Goal: Answer question/provide support: Share knowledge or assist other users

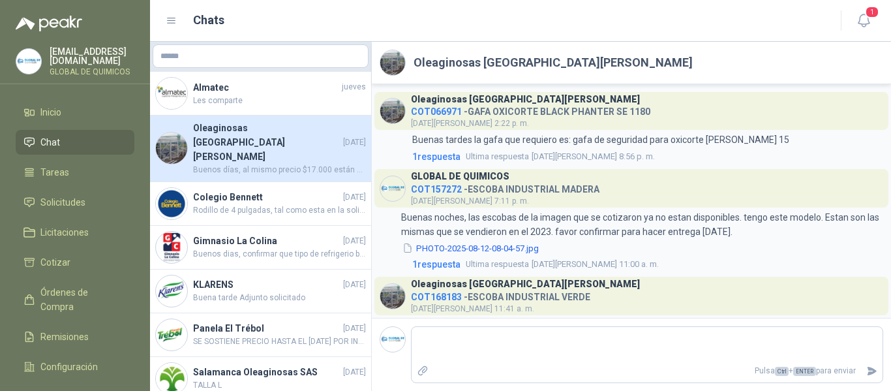
scroll to position [53, 0]
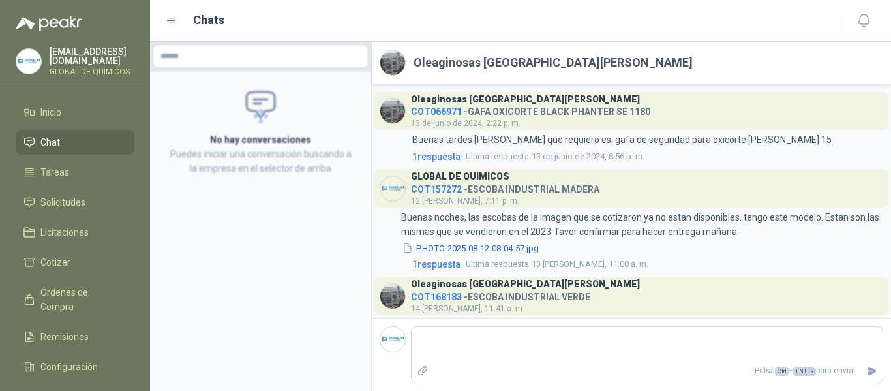
scroll to position [53, 0]
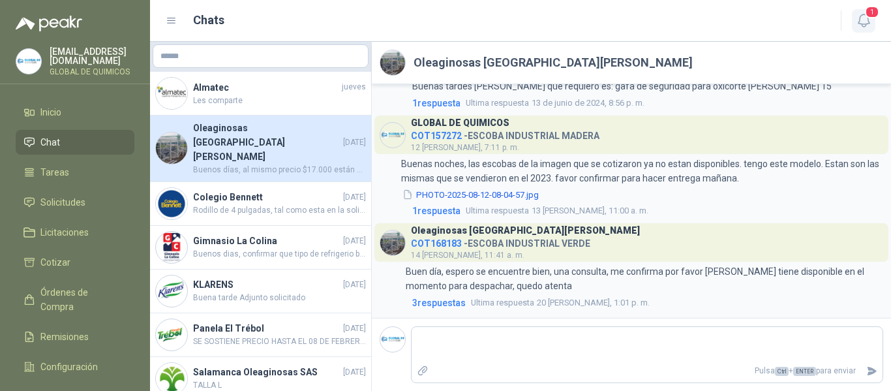
click at [862, 14] on icon "button" at bounding box center [864, 20] width 16 height 16
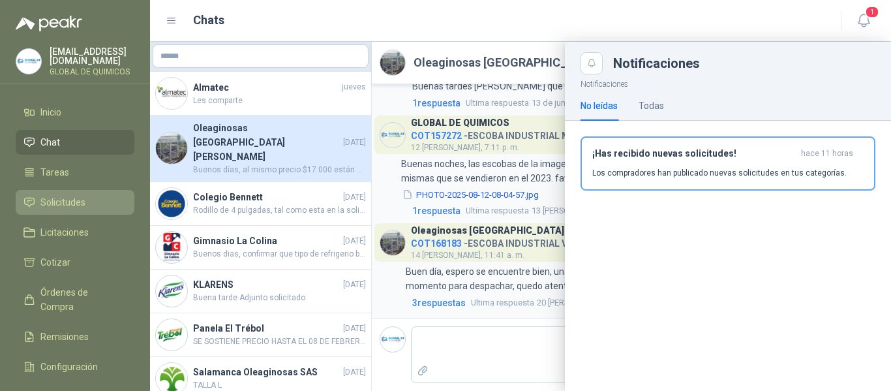
click at [96, 204] on li "Solicitudes" at bounding box center [74, 202] width 103 height 14
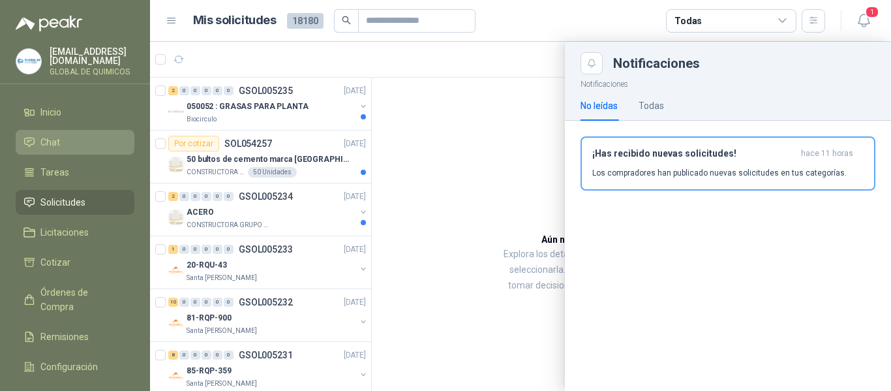
click at [83, 139] on li "Chat" at bounding box center [74, 142] width 103 height 14
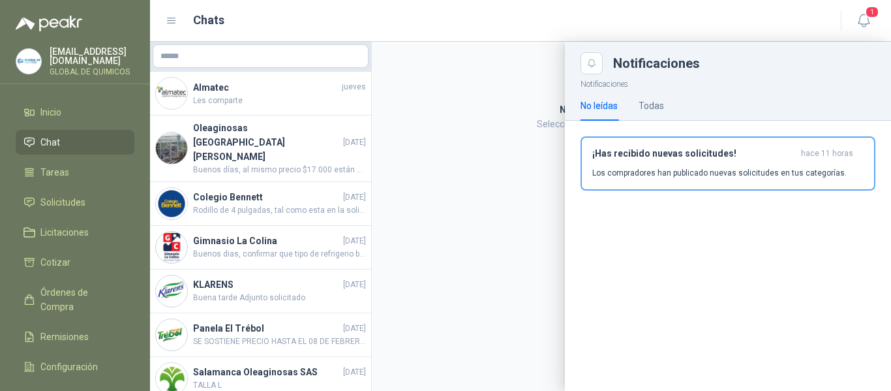
click at [810, 49] on div "Notificaciones" at bounding box center [728, 58] width 326 height 33
click at [595, 68] on icon "Close" at bounding box center [591, 63] width 11 height 11
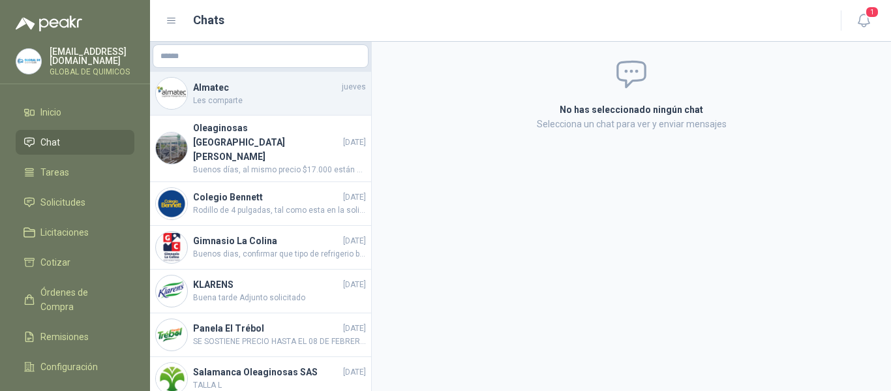
click at [290, 101] on span "Les comparte" at bounding box center [279, 101] width 173 height 12
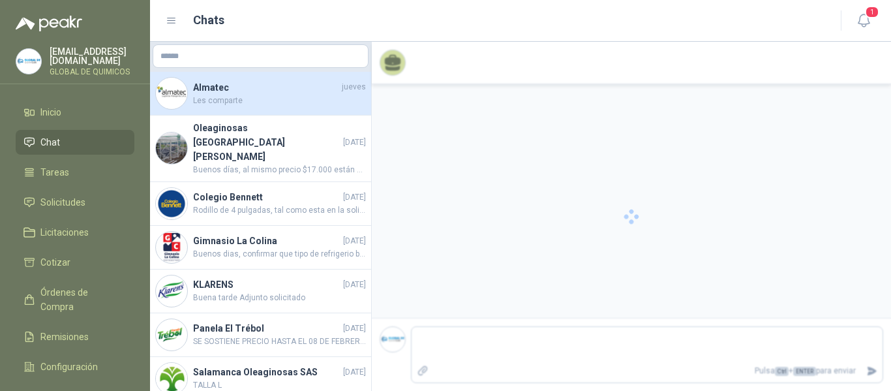
scroll to position [837, 0]
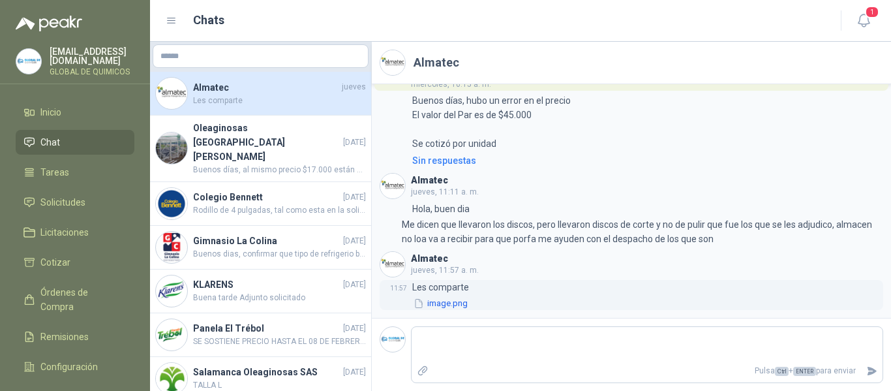
click at [455, 306] on button "image.png" at bounding box center [440, 304] width 57 height 14
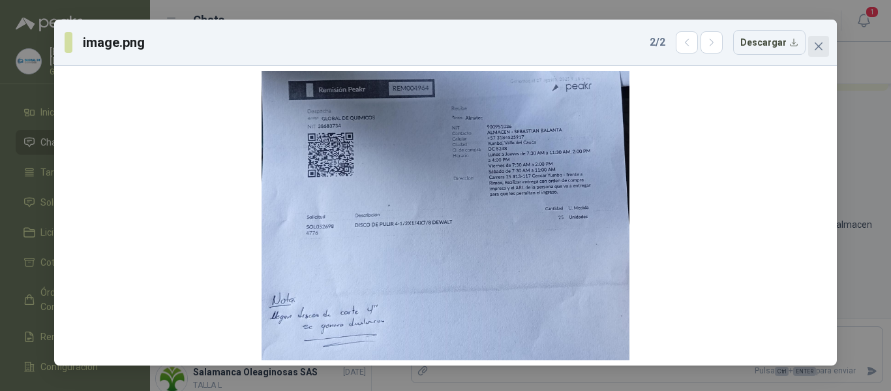
click at [813, 48] on span "Close" at bounding box center [818, 46] width 21 height 10
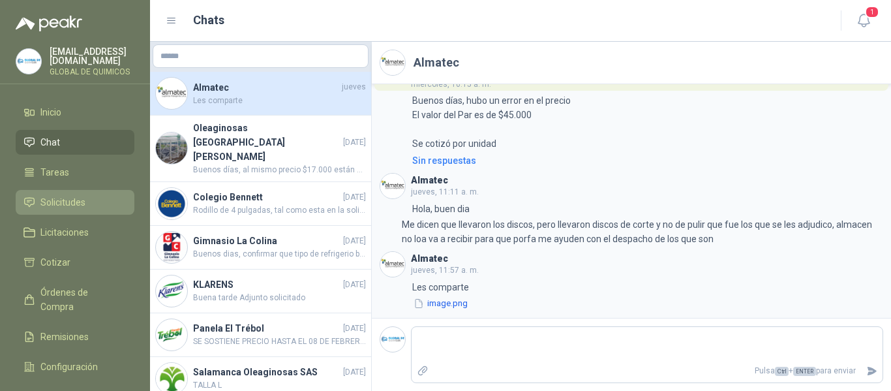
click at [85, 204] on span "Solicitudes" at bounding box center [62, 202] width 45 height 14
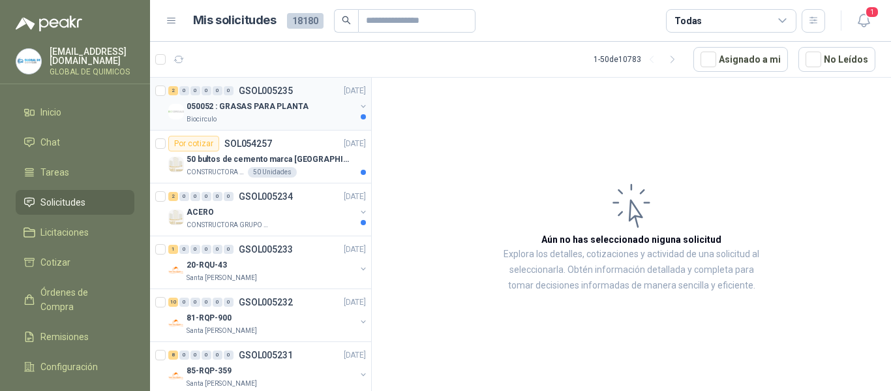
click at [358, 108] on button "button" at bounding box center [363, 106] width 10 height 10
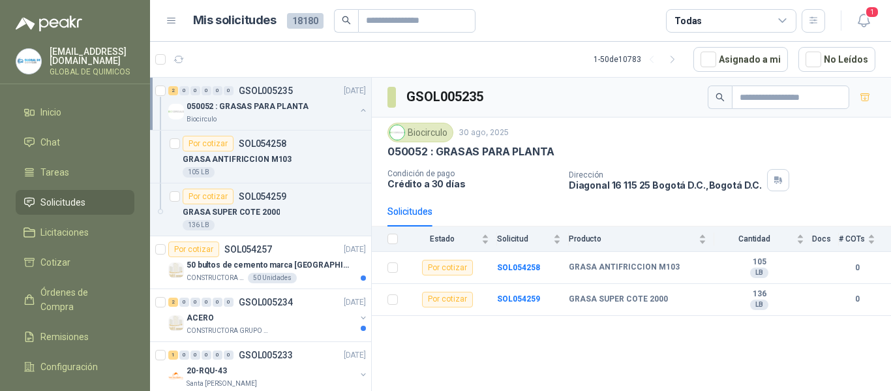
click at [358, 107] on button "button" at bounding box center [363, 110] width 10 height 10
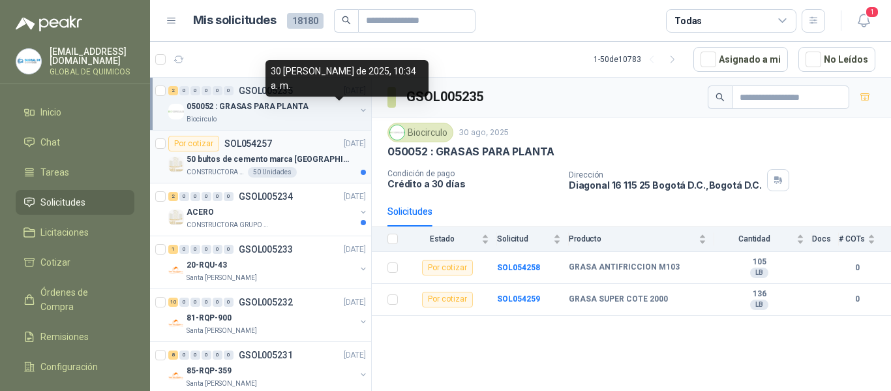
scroll to position [65, 0]
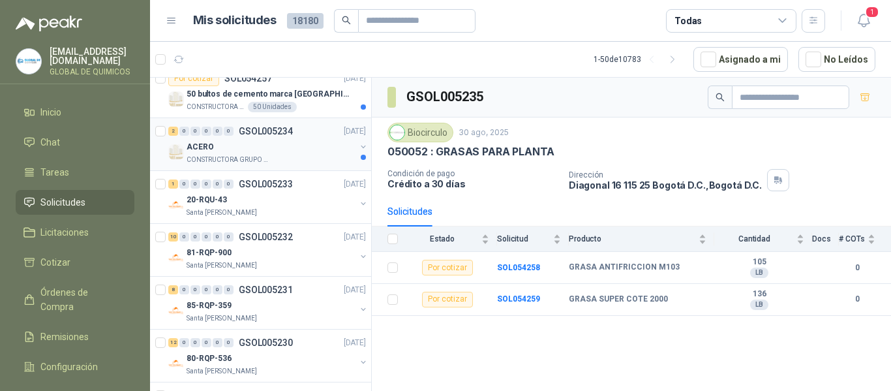
click at [358, 153] on div at bounding box center [363, 152] width 10 height 21
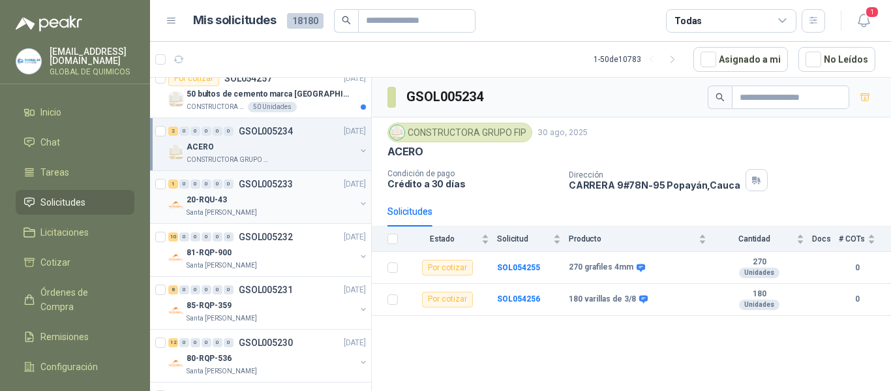
click at [358, 201] on button "button" at bounding box center [363, 203] width 10 height 10
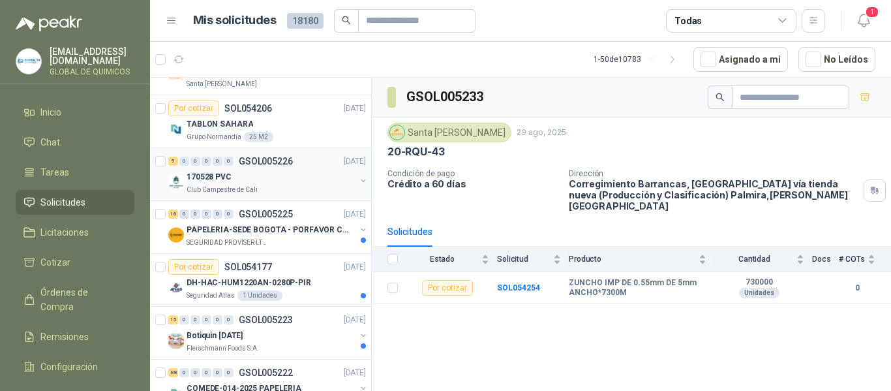
scroll to position [587, 0]
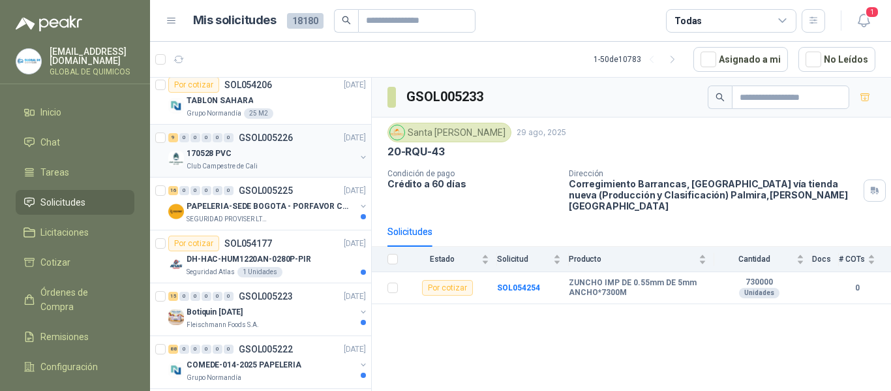
click at [358, 155] on button "button" at bounding box center [363, 157] width 10 height 10
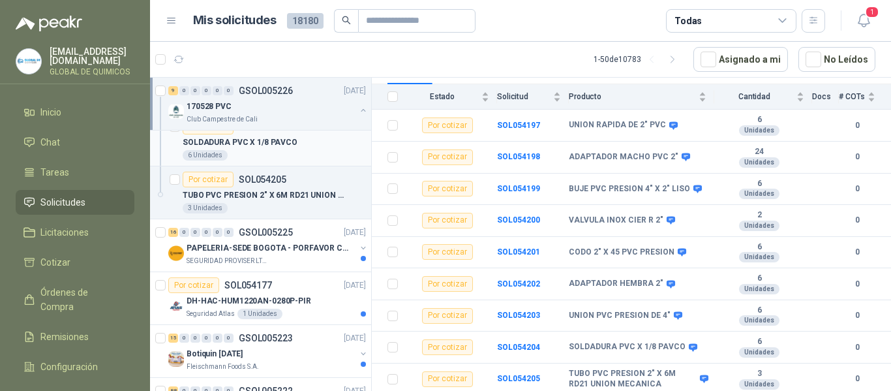
scroll to position [1044, 0]
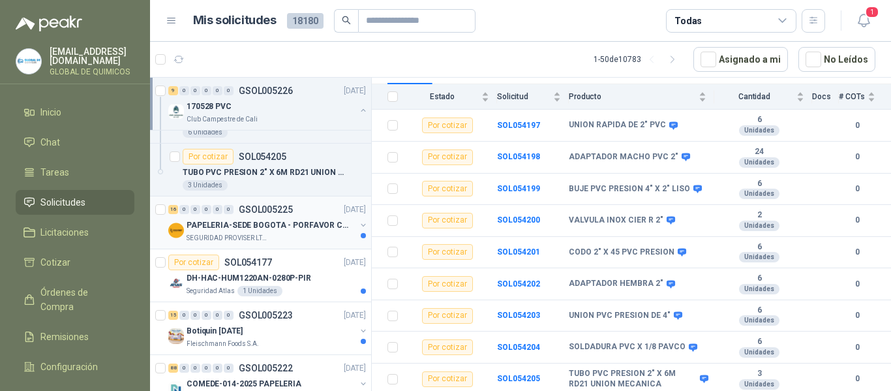
click at [358, 225] on button "button" at bounding box center [363, 225] width 10 height 10
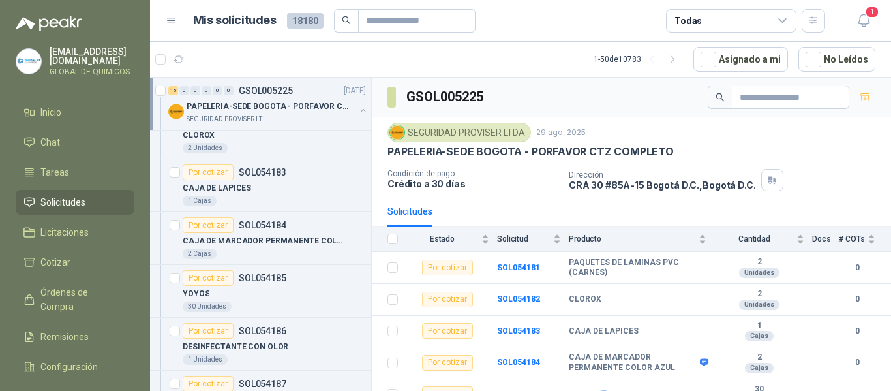
scroll to position [1174, 0]
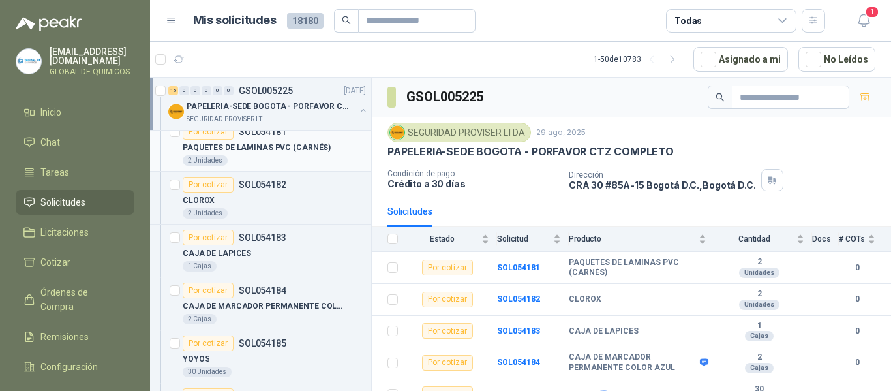
click at [319, 147] on p "PAQUETES DE LAMINAS PVC (CARNÉS)" at bounding box center [257, 148] width 148 height 12
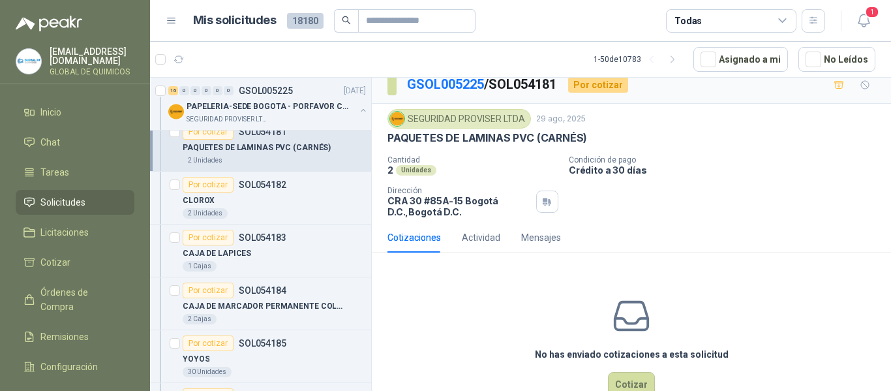
scroll to position [46, 0]
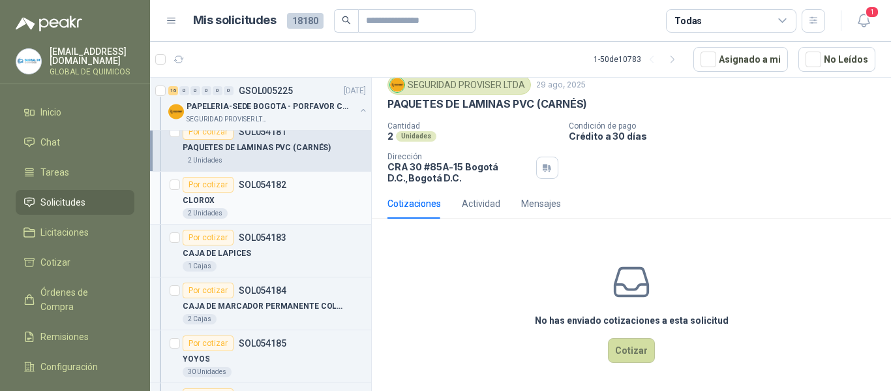
click at [295, 191] on div "Por cotizar SOL054182" at bounding box center [274, 185] width 183 height 16
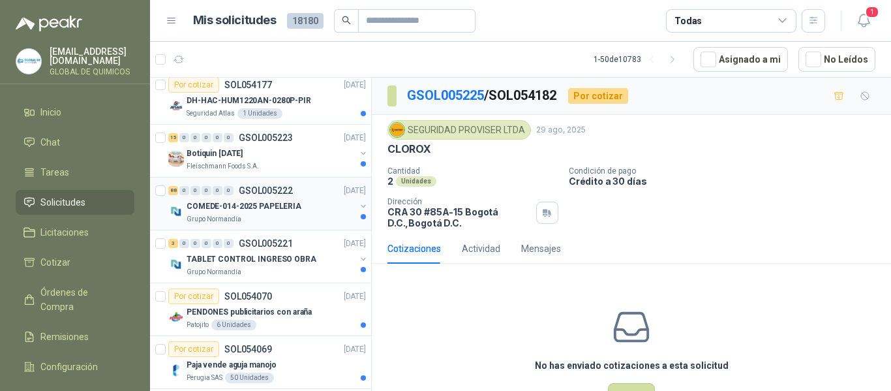
scroll to position [2087, 0]
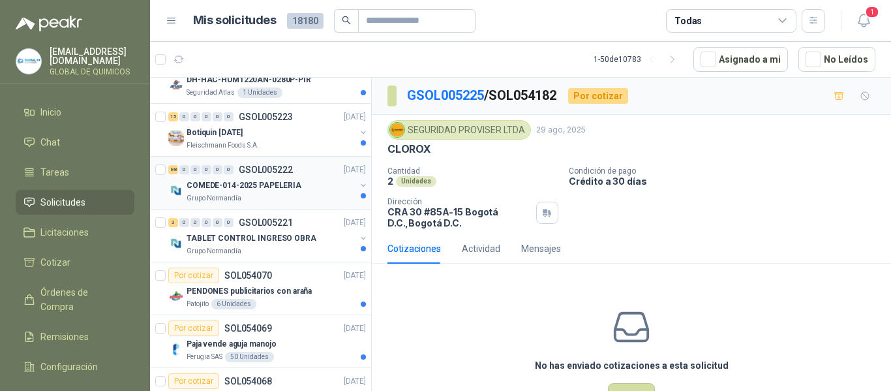
click at [358, 181] on button "button" at bounding box center [363, 185] width 10 height 10
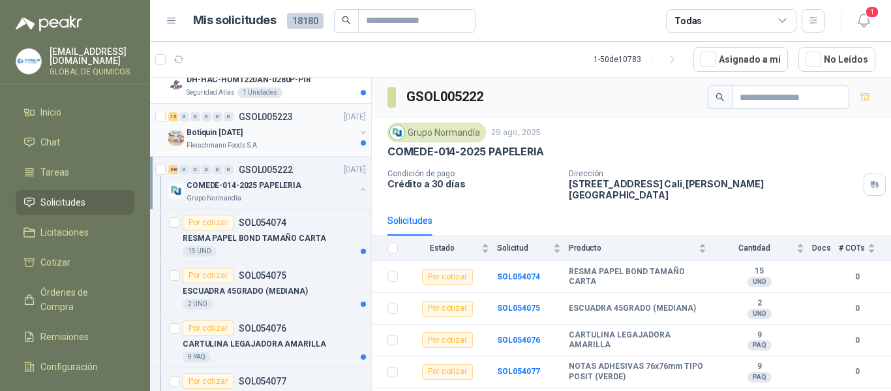
click at [358, 129] on button "button" at bounding box center [363, 132] width 10 height 10
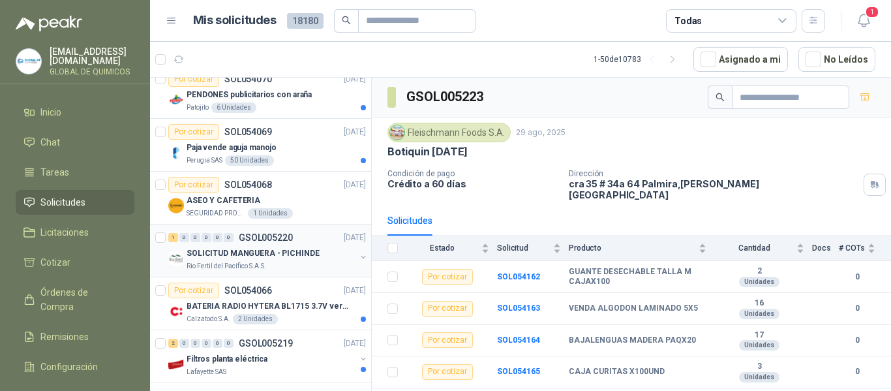
scroll to position [7792, 0]
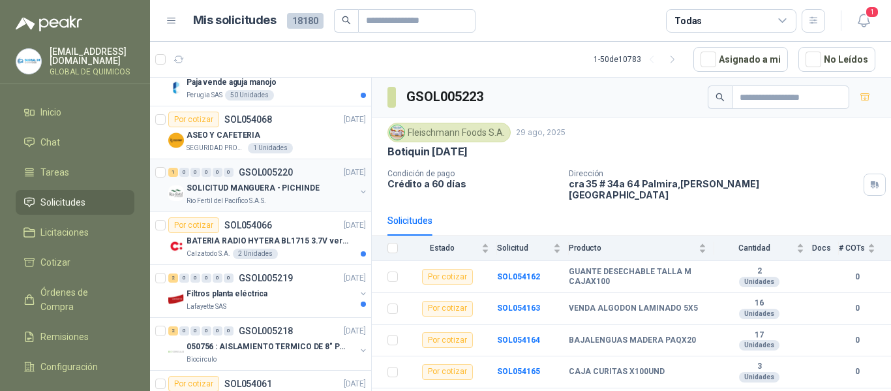
click at [358, 189] on button "button" at bounding box center [363, 192] width 10 height 10
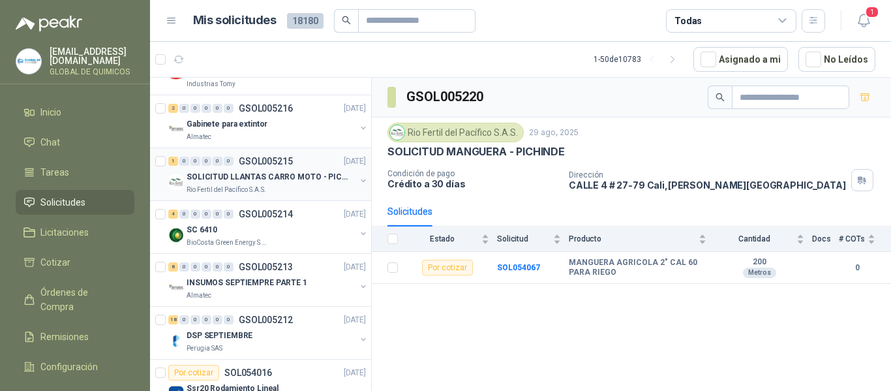
scroll to position [8248, 0]
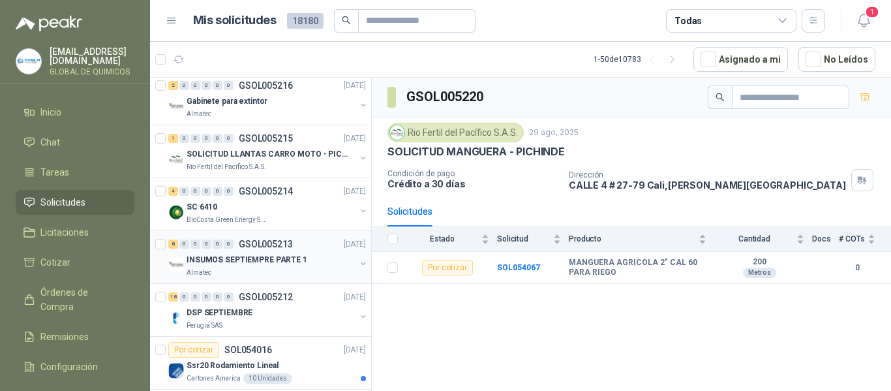
click at [358, 264] on button "button" at bounding box center [363, 263] width 10 height 10
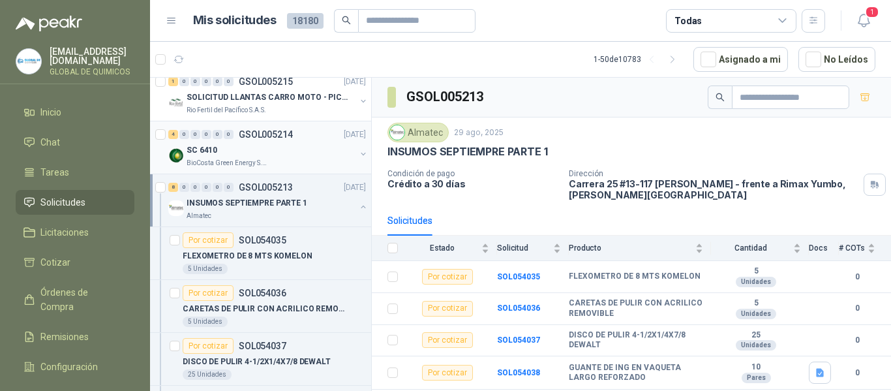
scroll to position [8313, 0]
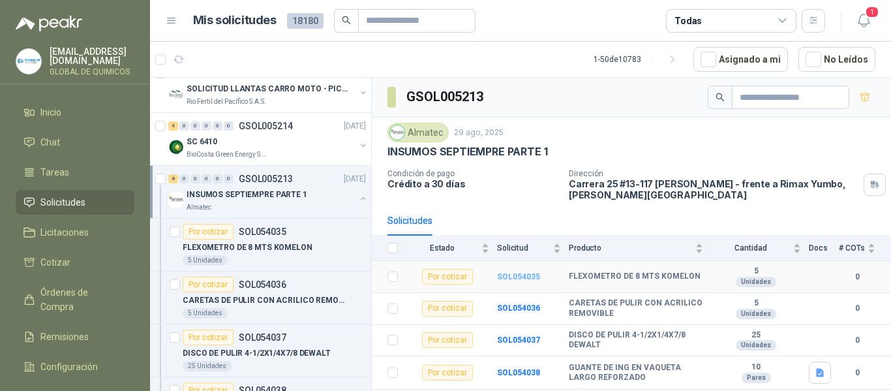
click at [513, 276] on b "SOL054035" at bounding box center [518, 276] width 43 height 9
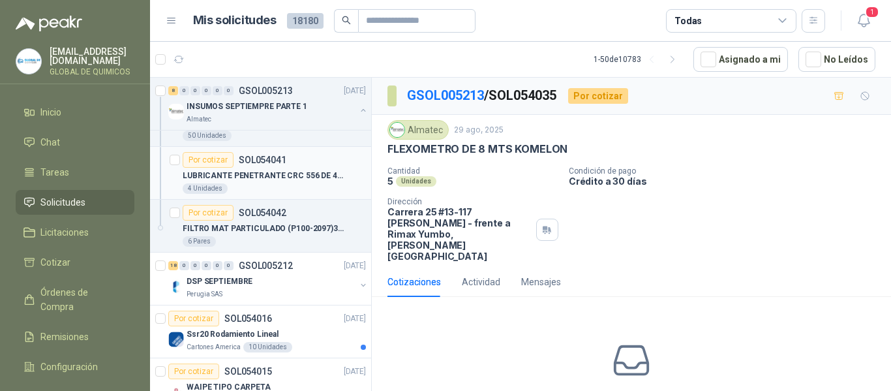
scroll to position [8705, 0]
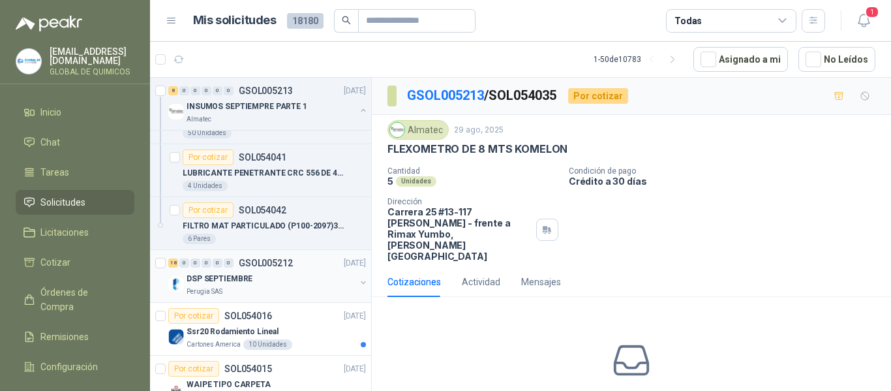
click at [358, 279] on button "button" at bounding box center [363, 282] width 10 height 10
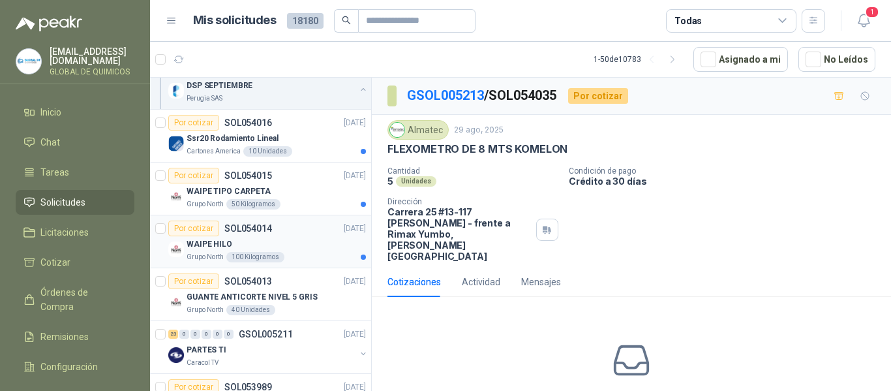
scroll to position [9879, 0]
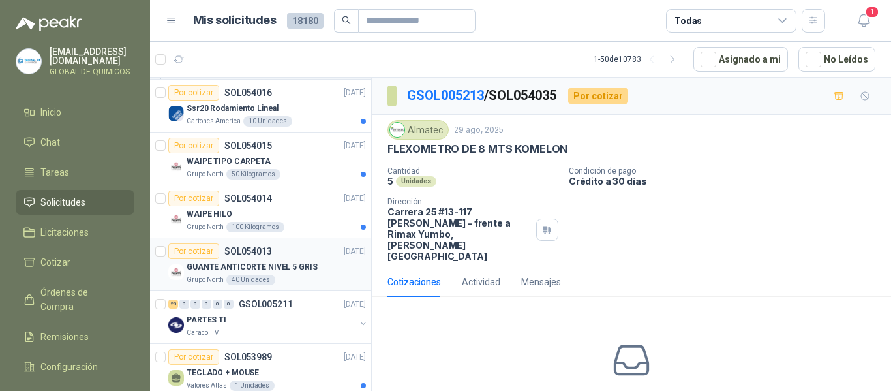
click at [238, 273] on div "GUANTE ANTICORTE NIVEL 5 GRIS" at bounding box center [276, 267] width 179 height 16
click at [249, 273] on p "GUANTE ANTICORTE NIVEL 5 GRIS" at bounding box center [252, 267] width 131 height 12
click at [289, 259] on div "GUANTE ANTICORTE NIVEL 5 GRIS" at bounding box center [276, 267] width 179 height 16
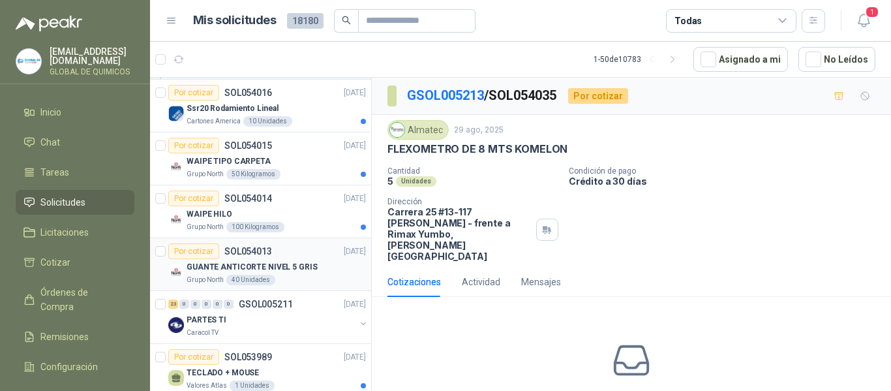
click at [304, 276] on div "Grupo North 40 Unidades" at bounding box center [276, 280] width 179 height 10
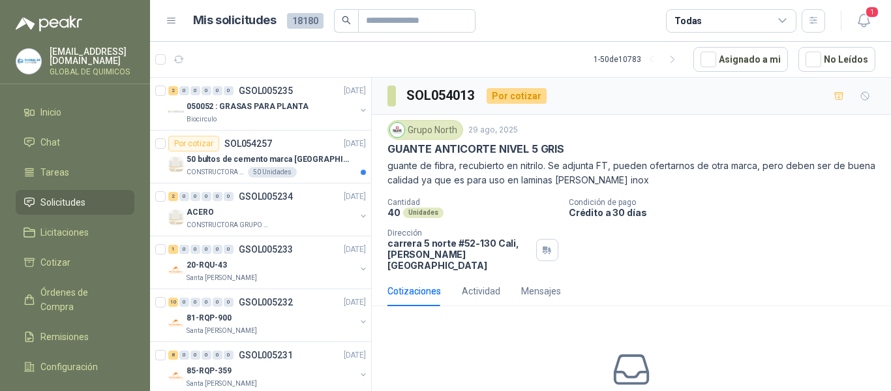
scroll to position [77, 0]
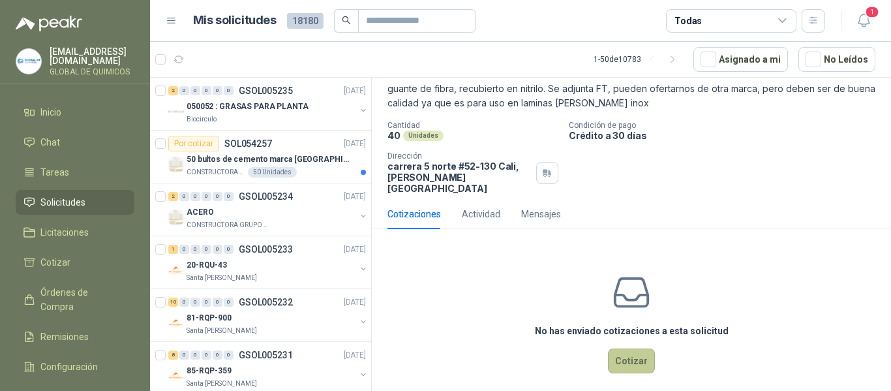
click at [622, 350] on button "Cotizar" at bounding box center [631, 360] width 47 height 25
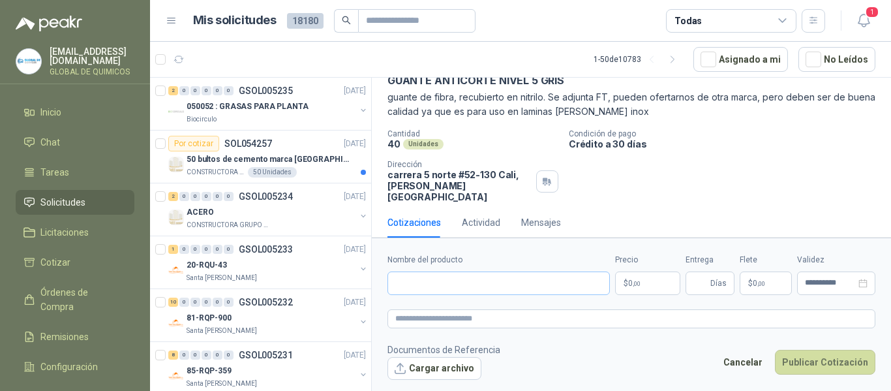
scroll to position [68, 0]
click at [467, 282] on input "Nombre del producto" at bounding box center [498, 282] width 222 height 23
click at [467, 286] on input "**********" at bounding box center [498, 282] width 222 height 23
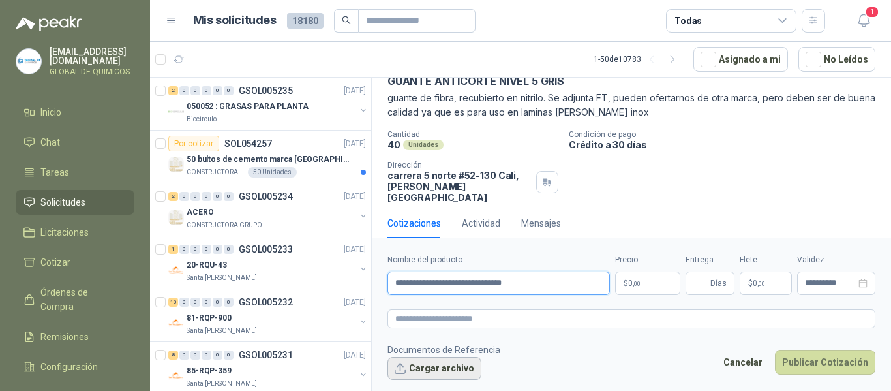
type input "**********"
click at [461, 374] on button "Cargar archivo" at bounding box center [434, 368] width 94 height 23
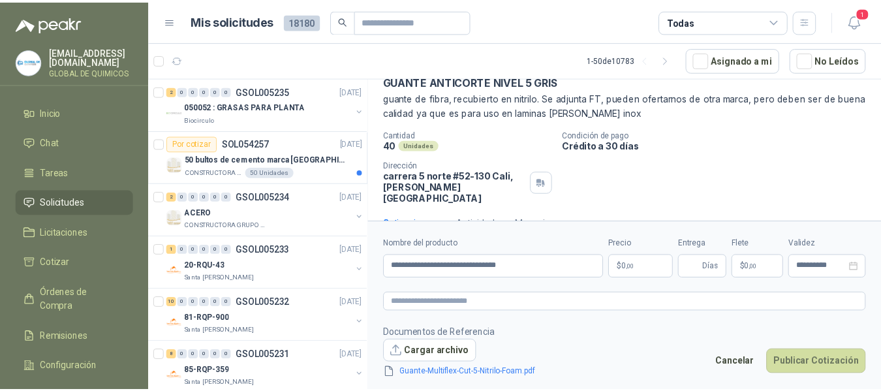
scroll to position [77, 0]
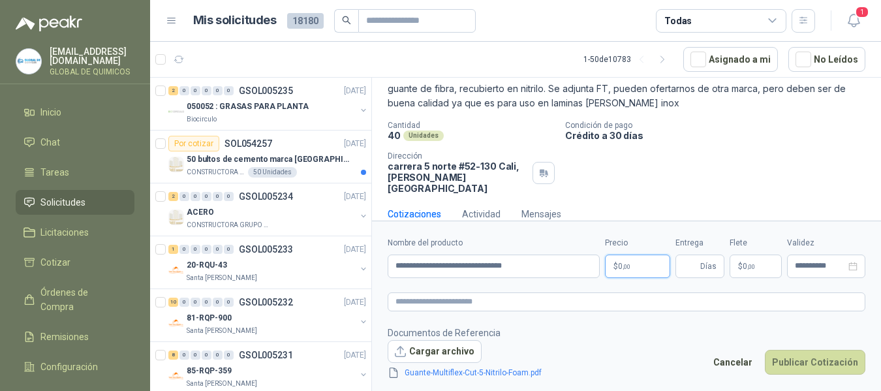
click at [657, 266] on body "[EMAIL_ADDRESS][DOMAIN_NAME] GLOBAL DE QUIMICOS Inicio Chat Tareas Solicitudes …" at bounding box center [440, 195] width 881 height 391
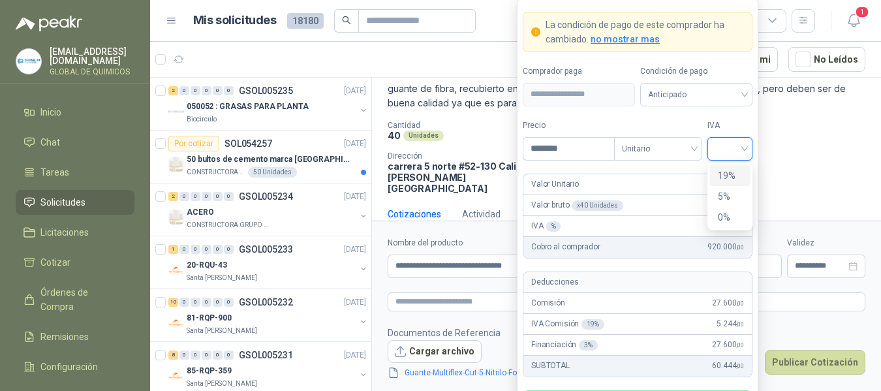
click at [721, 149] on input "search" at bounding box center [729, 148] width 29 height 20
click at [728, 174] on div "19%" at bounding box center [730, 175] width 24 height 14
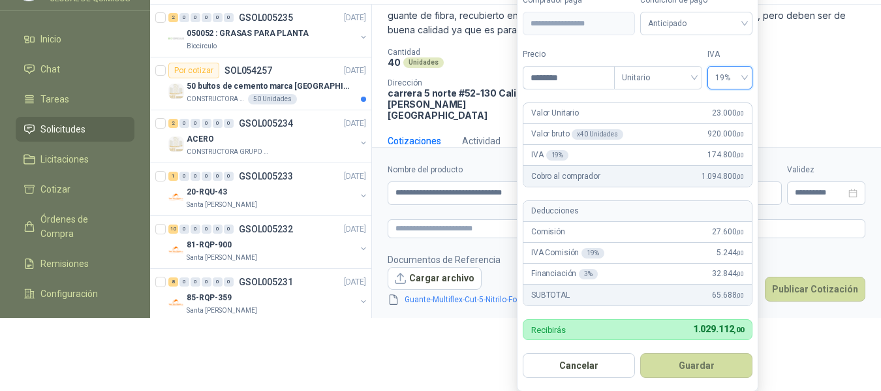
scroll to position [74, 0]
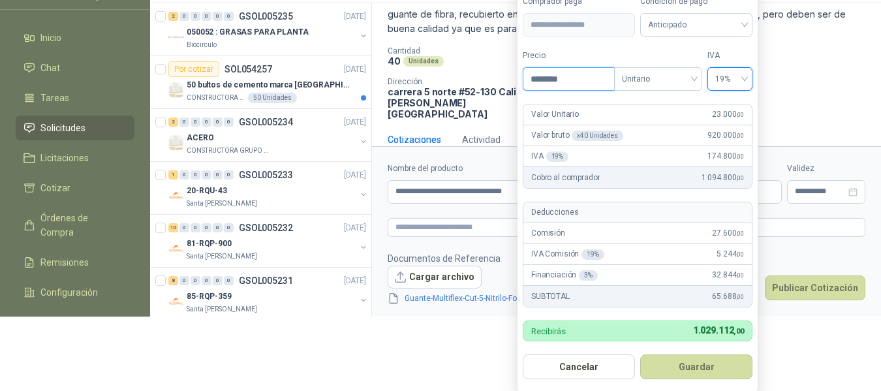
click at [574, 77] on input "********" at bounding box center [568, 79] width 91 height 22
type input "********"
drag, startPoint x: 695, startPoint y: 365, endPoint x: 694, endPoint y: 355, distance: 10.5
click at [695, 365] on button "Guardar" at bounding box center [696, 366] width 112 height 25
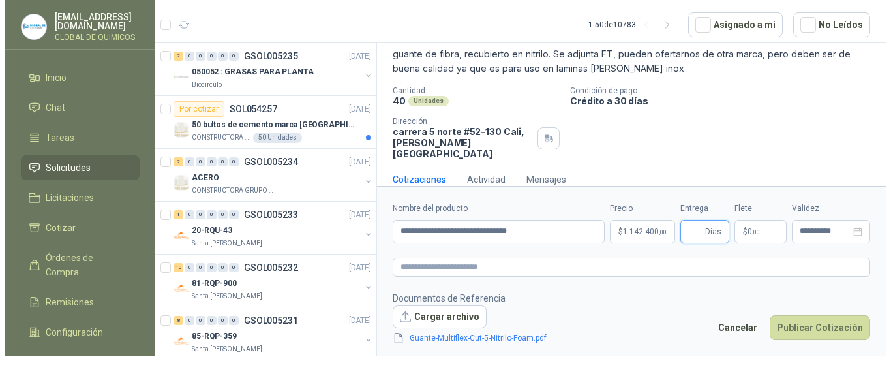
scroll to position [0, 0]
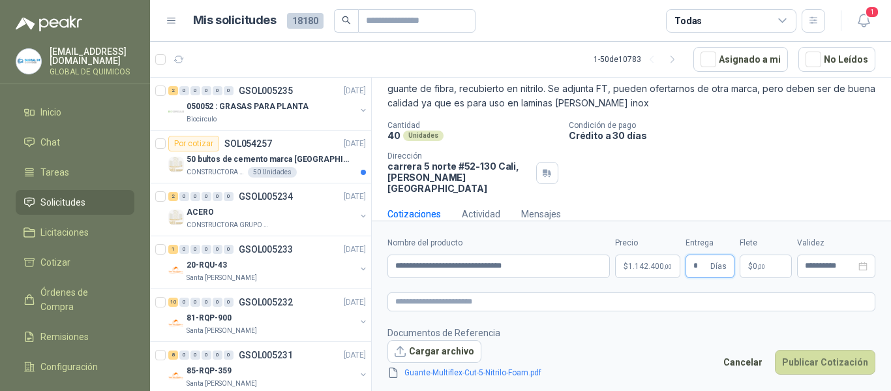
type input "*"
click at [751, 268] on span "$" at bounding box center [750, 266] width 5 height 8
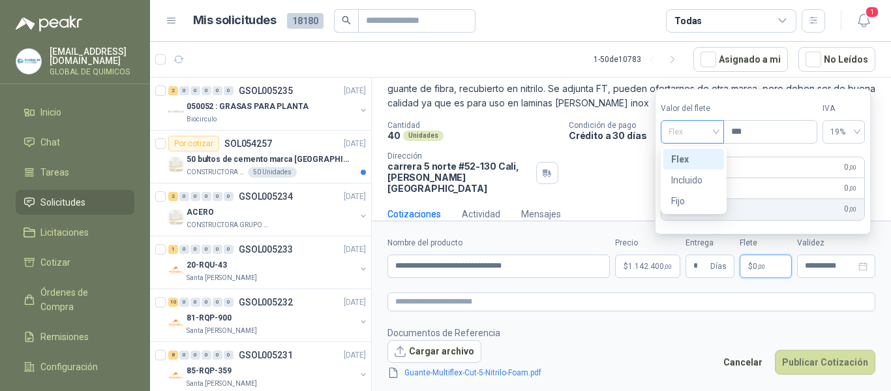
click at [699, 130] on span "Flex" at bounding box center [693, 132] width 48 height 20
click at [699, 175] on div "Incluido" at bounding box center [693, 180] width 45 height 14
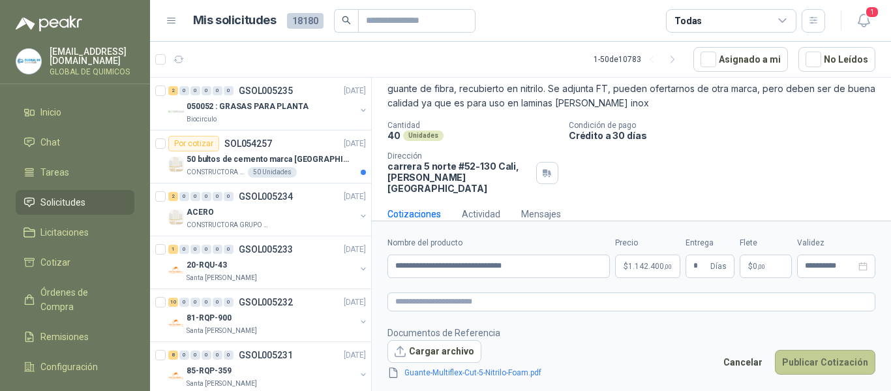
click at [828, 361] on button "Publicar Cotización" at bounding box center [825, 362] width 100 height 25
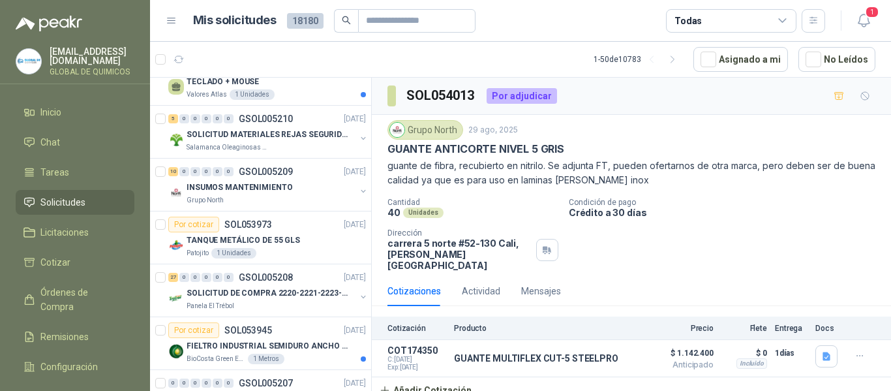
scroll to position [1957, 0]
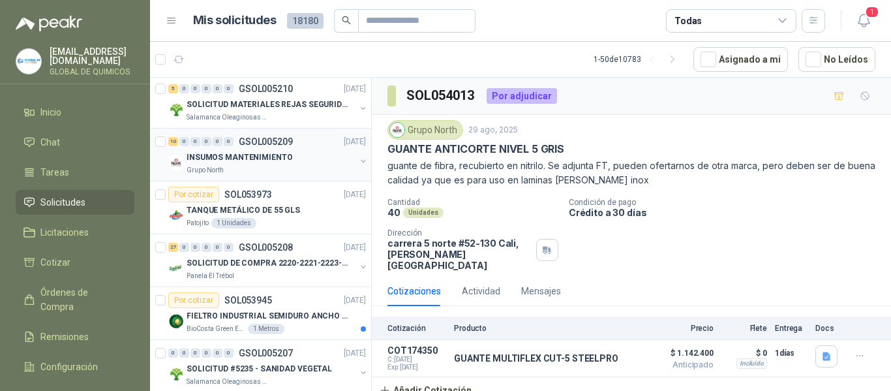
click at [358, 160] on button "button" at bounding box center [363, 161] width 10 height 10
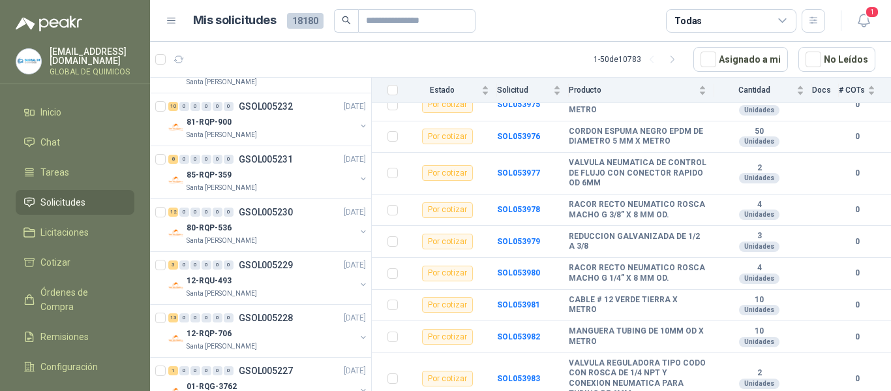
scroll to position [587, 0]
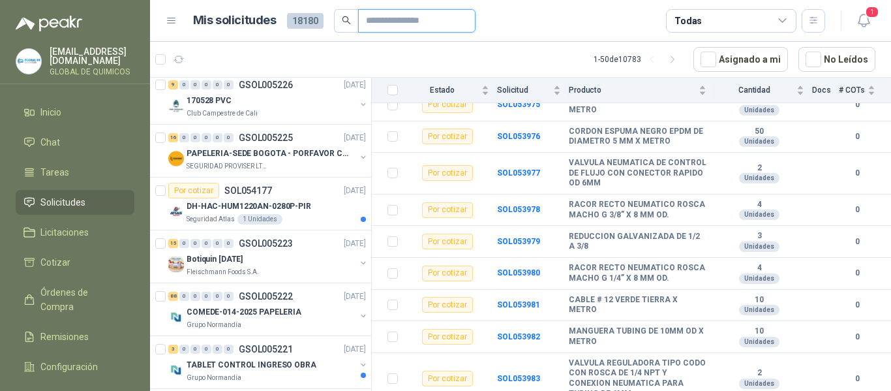
click at [373, 19] on input "text" at bounding box center [411, 21] width 91 height 22
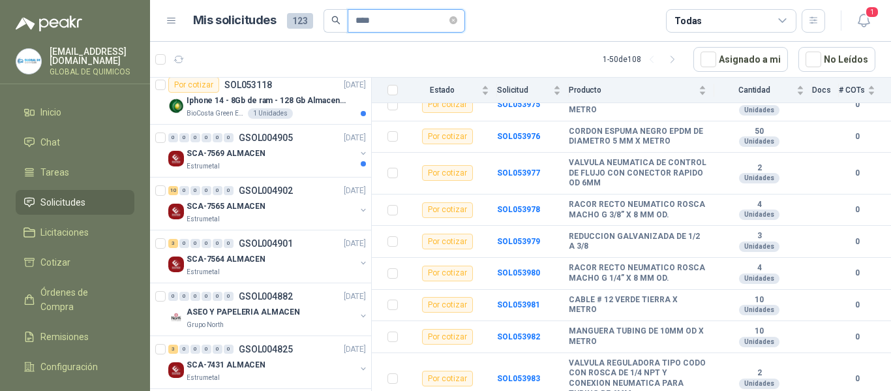
scroll to position [0, 0]
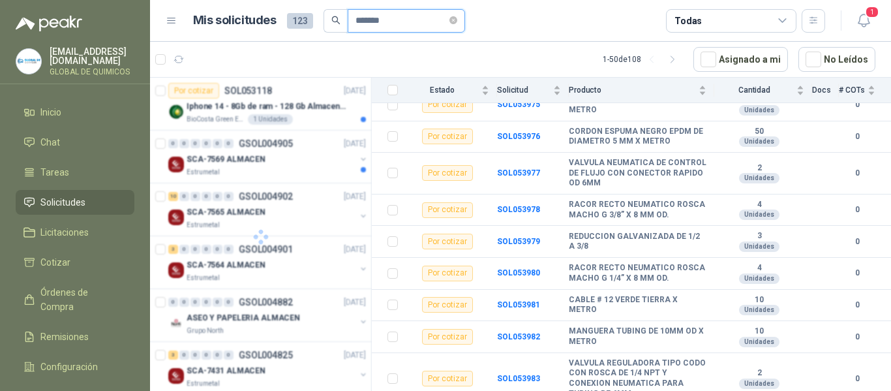
type input "*******"
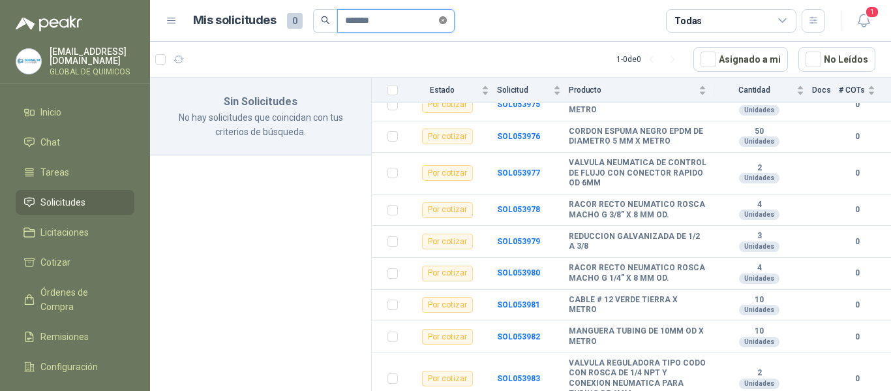
click at [447, 23] on icon "close-circle" at bounding box center [443, 20] width 8 height 8
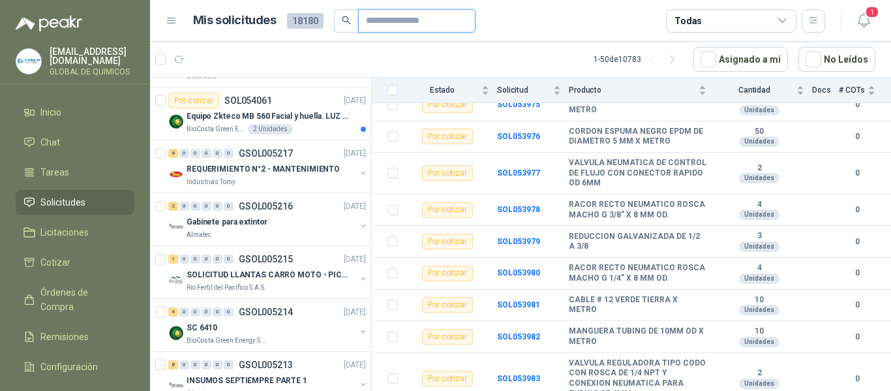
scroll to position [1281, 0]
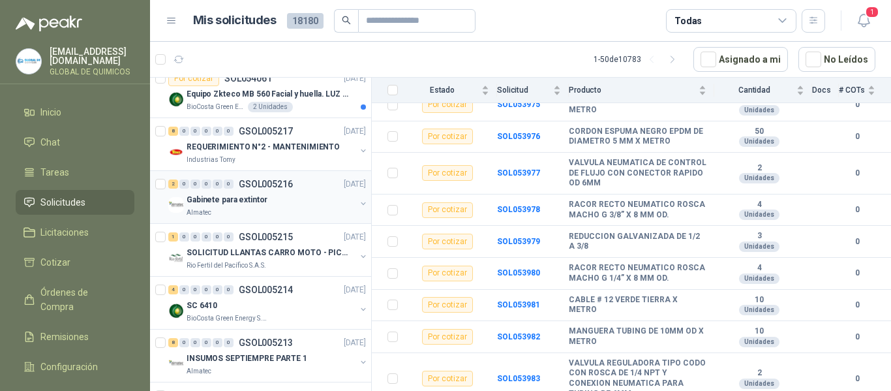
click at [350, 194] on div "Gabinete para extintor Almatec" at bounding box center [268, 205] width 200 height 26
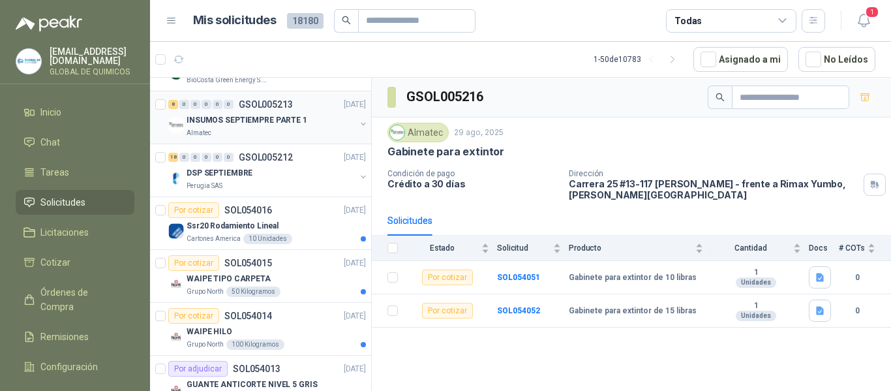
scroll to position [1541, 0]
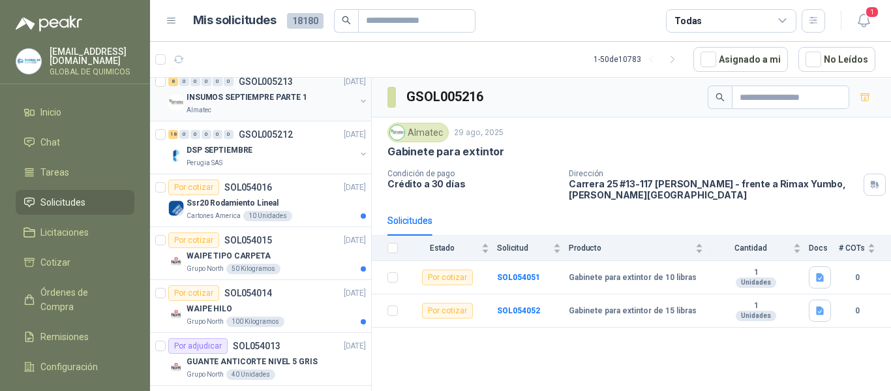
click at [349, 94] on div "INSUMOS SEPTIEMPRE PARTE 1 Almatec" at bounding box center [268, 102] width 200 height 26
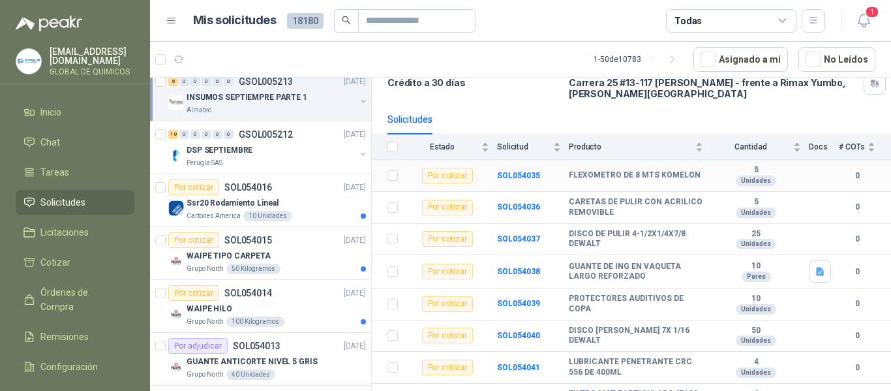
scroll to position [121, 0]
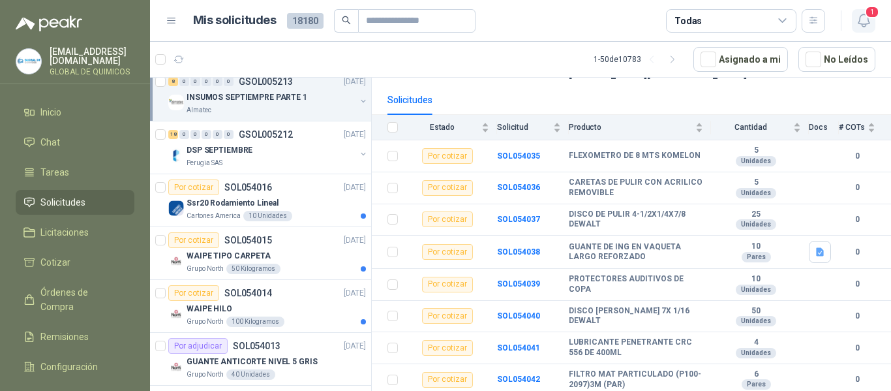
click at [857, 15] on icon "button" at bounding box center [864, 20] width 16 height 16
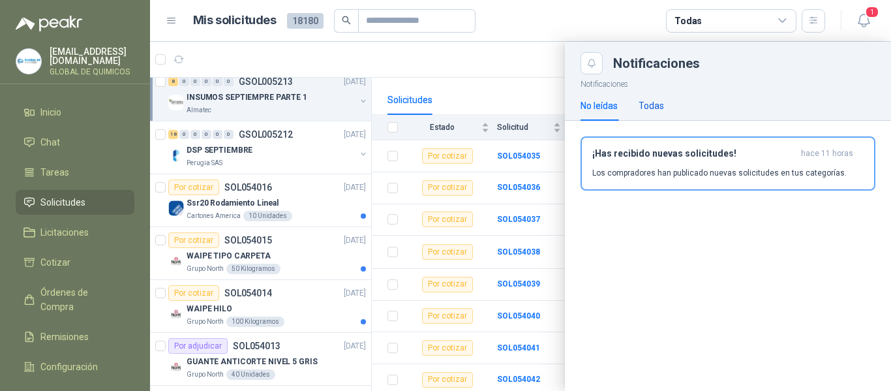
click at [656, 107] on div "Todas" at bounding box center [651, 106] width 25 height 14
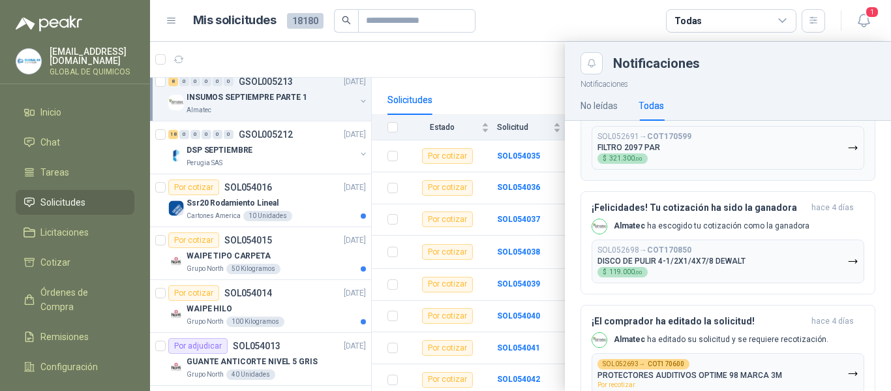
scroll to position [261, 0]
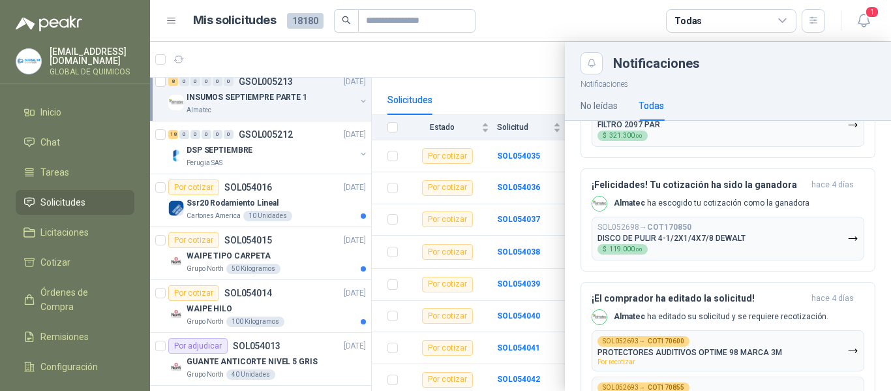
drag, startPoint x: 847, startPoint y: 241, endPoint x: 748, endPoint y: 49, distance: 216.5
click at [847, 240] on icon "button" at bounding box center [852, 238] width 11 height 11
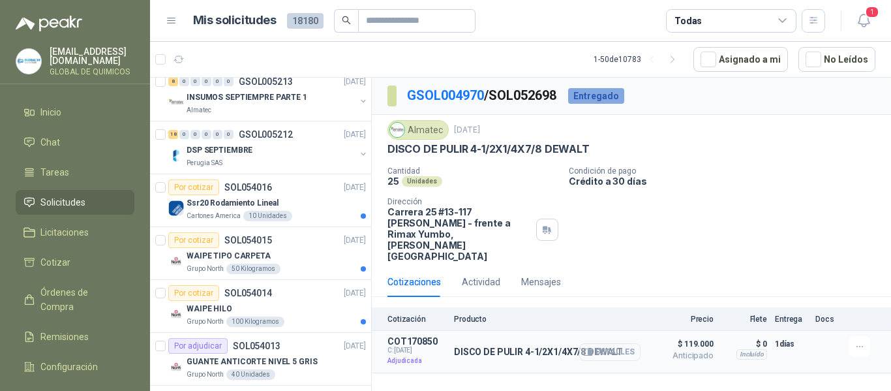
click at [612, 343] on button "Detalles" at bounding box center [609, 352] width 61 height 18
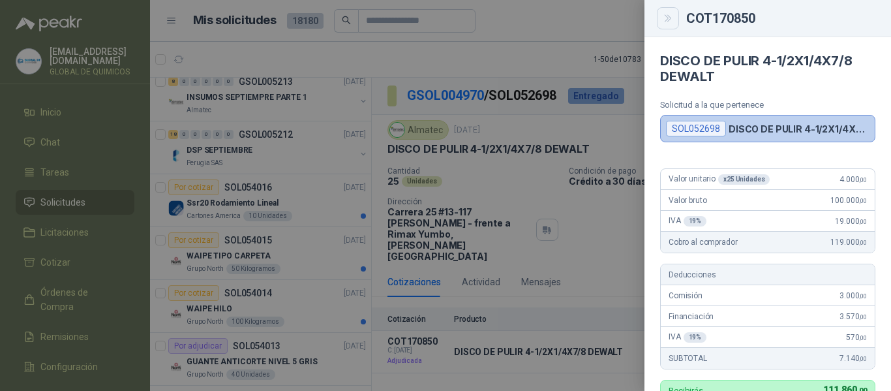
click at [665, 18] on icon "Close" at bounding box center [668, 18] width 11 height 11
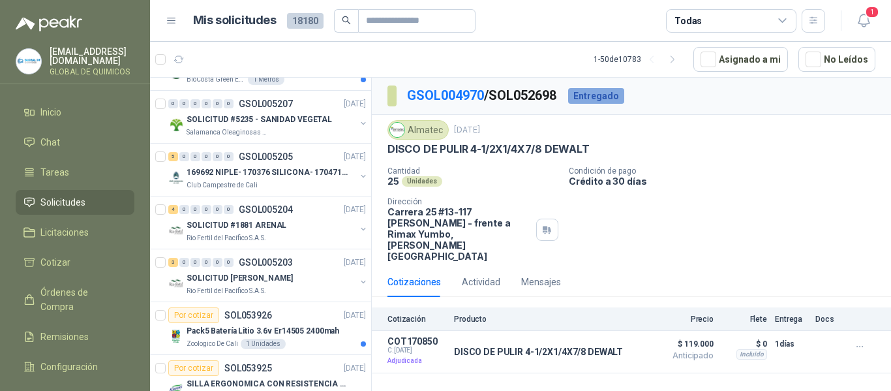
scroll to position [2353, 0]
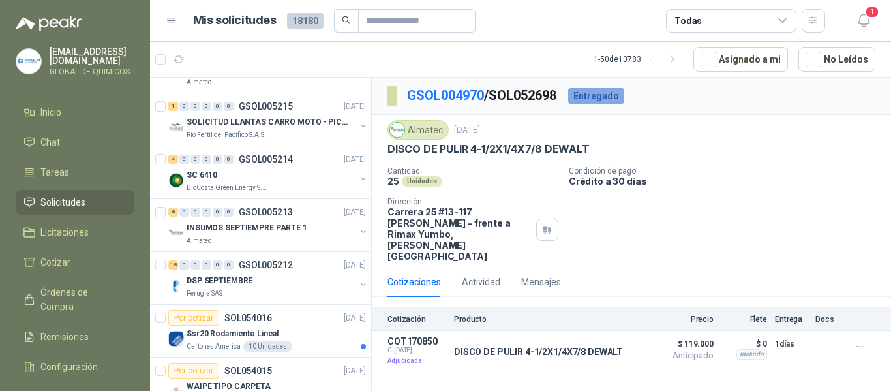
scroll to position [1421, 0]
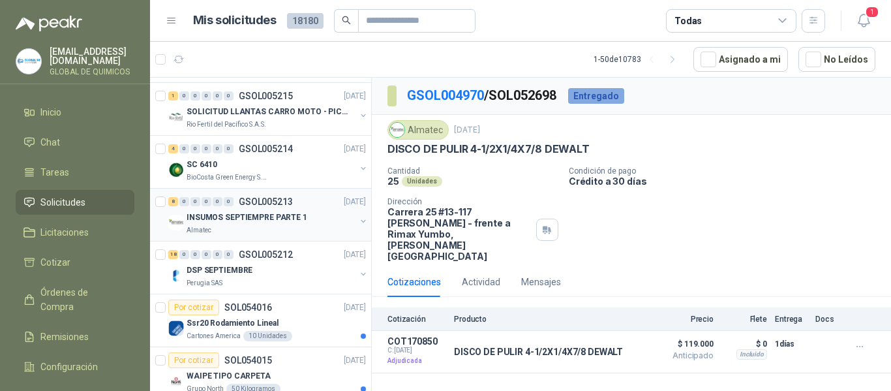
click at [352, 215] on div "INSUMOS SEPTIEMPRE PARTE 1 Almatec" at bounding box center [268, 222] width 200 height 26
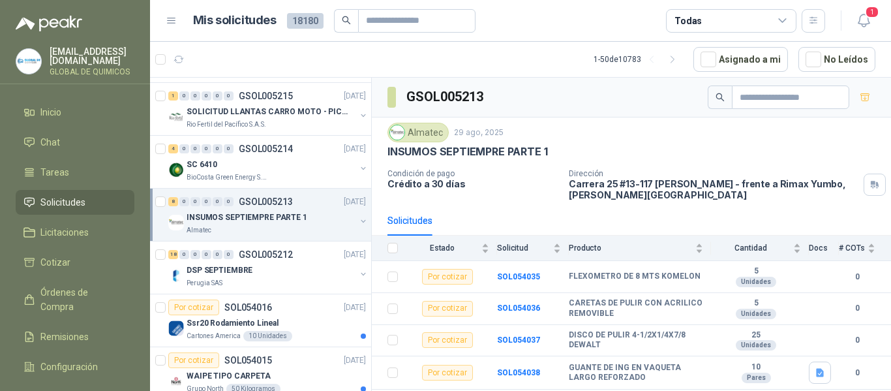
scroll to position [121, 0]
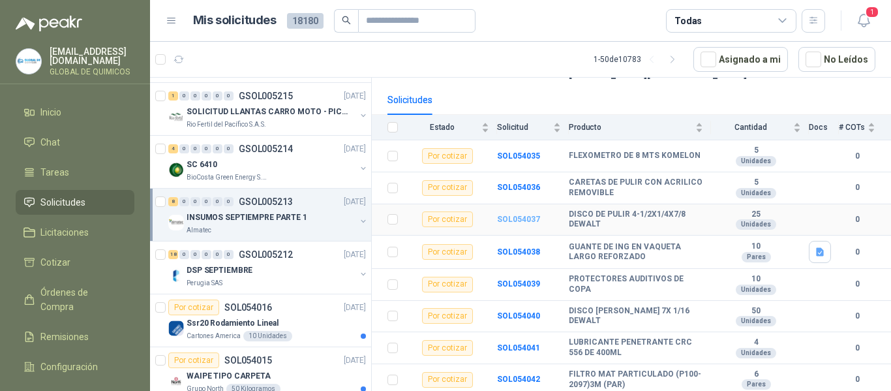
click at [521, 219] on b "SOL054037" at bounding box center [518, 219] width 43 height 9
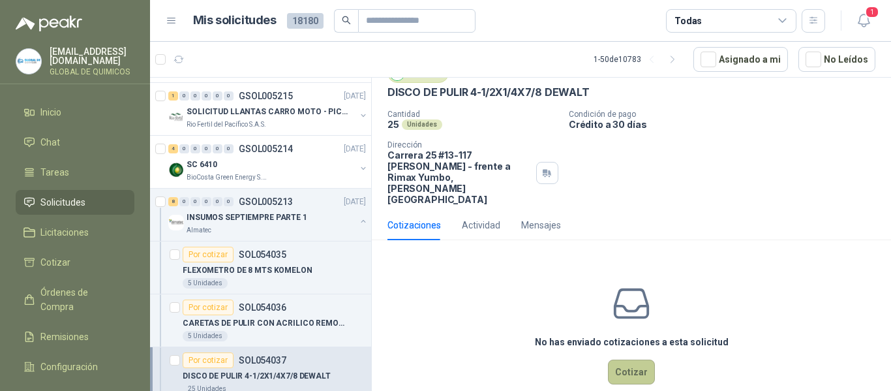
click at [624, 359] on button "Cotizar" at bounding box center [631, 371] width 47 height 25
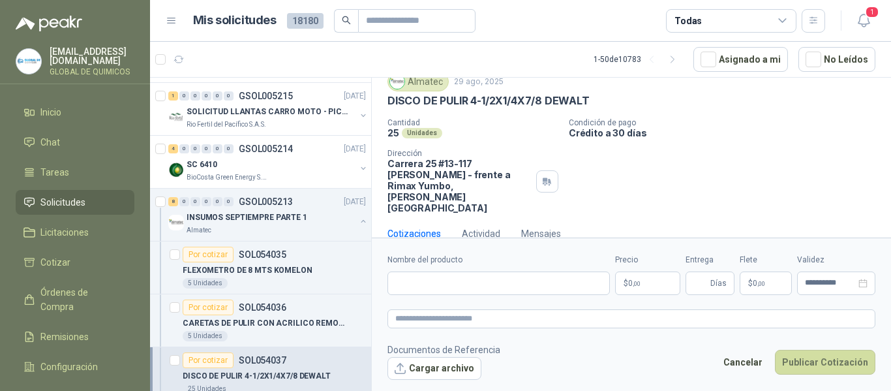
scroll to position [48, 0]
click at [870, 24] on icon "button" at bounding box center [864, 20] width 16 height 16
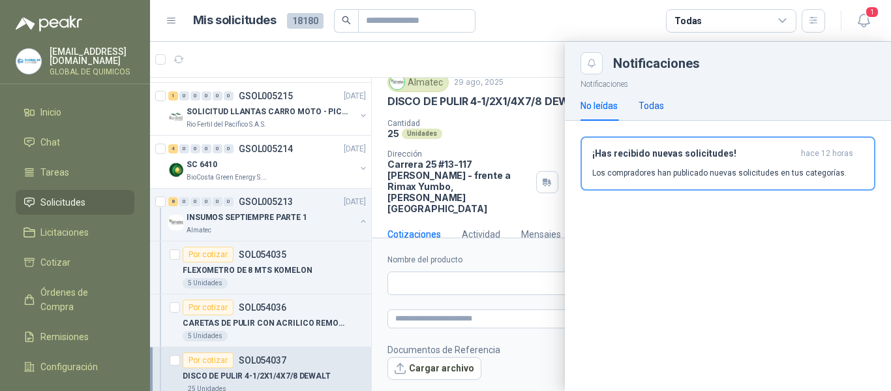
click at [658, 105] on div "Todas" at bounding box center [651, 106] width 25 height 14
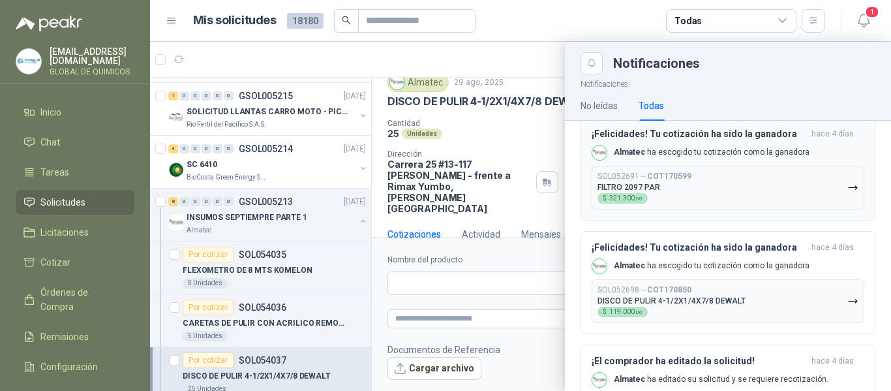
scroll to position [326, 0]
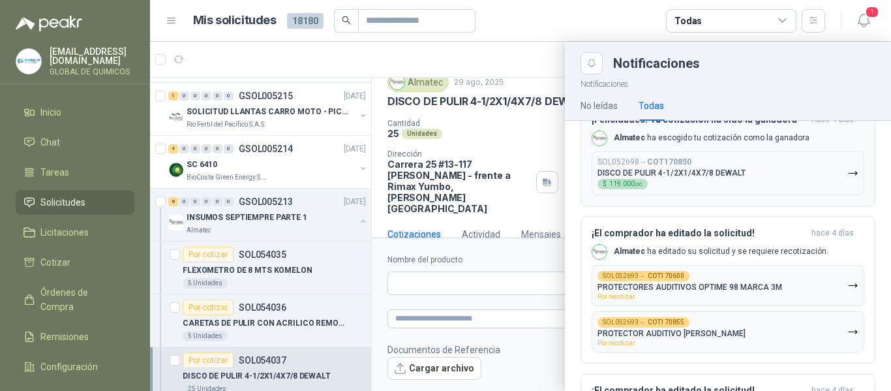
click at [847, 172] on icon "button" at bounding box center [852, 173] width 11 height 11
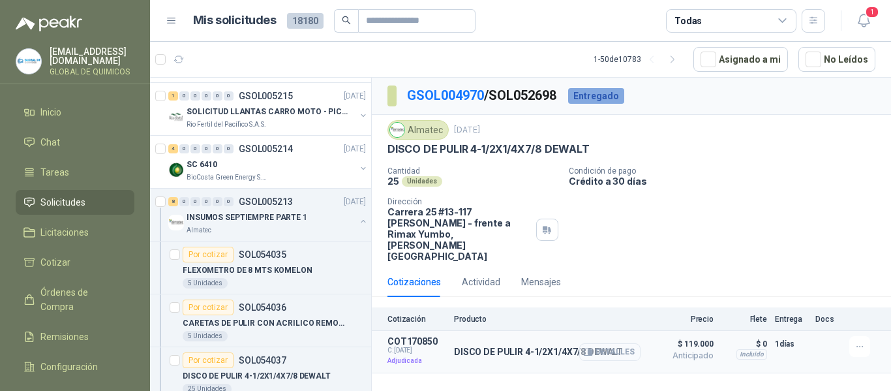
click at [627, 343] on button "Detalles" at bounding box center [609, 352] width 61 height 18
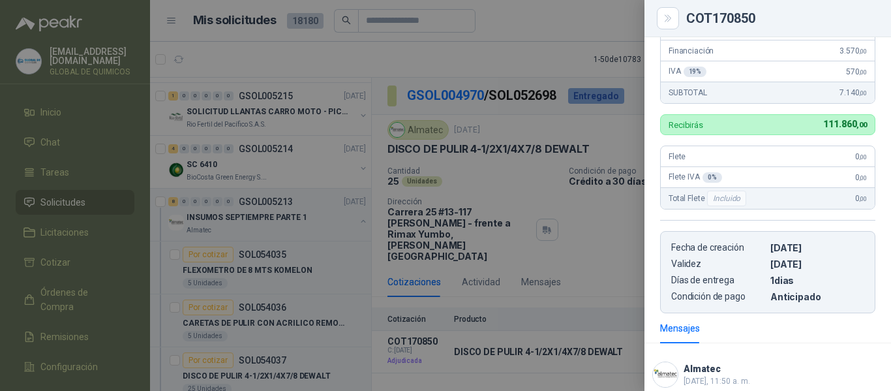
scroll to position [107, 0]
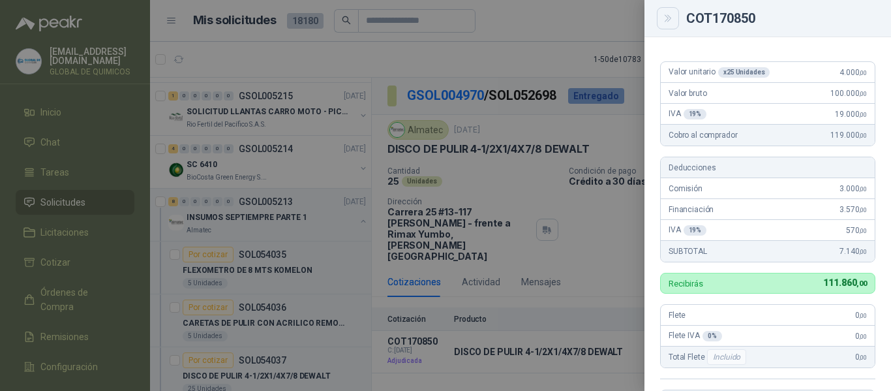
click at [665, 14] on icon "Close" at bounding box center [668, 18] width 11 height 11
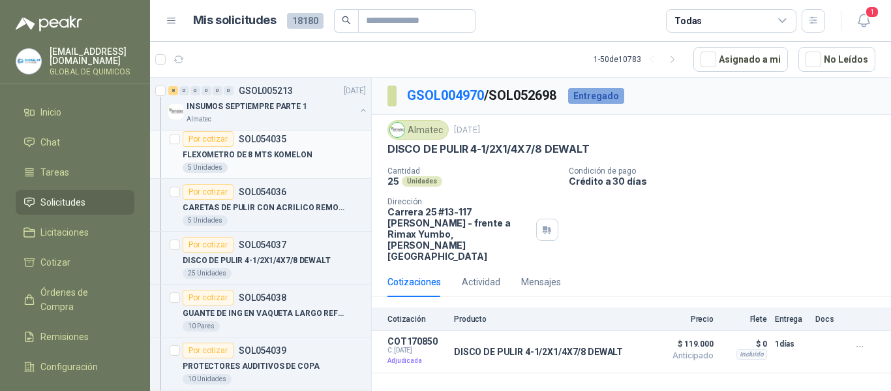
scroll to position [1552, 0]
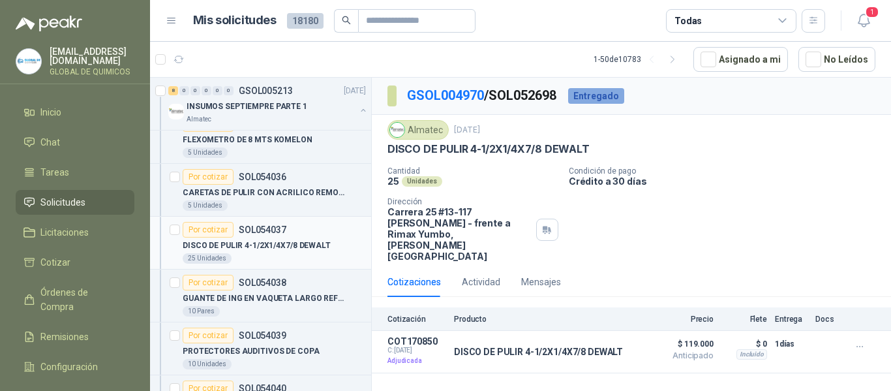
click at [253, 250] on p "DISCO DE PULIR 4-1/2X1/4X7/8 DEWALT" at bounding box center [257, 245] width 148 height 12
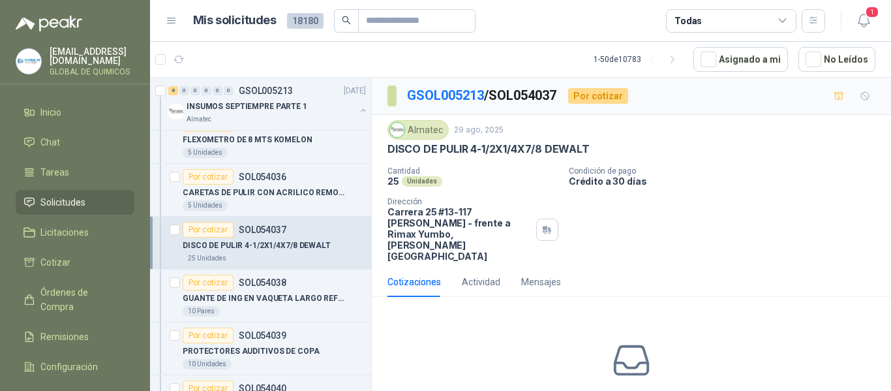
click at [520, 152] on p "DISCO DE PULIR 4-1/2X1/4X7/8 DEWALT" at bounding box center [488, 149] width 202 height 14
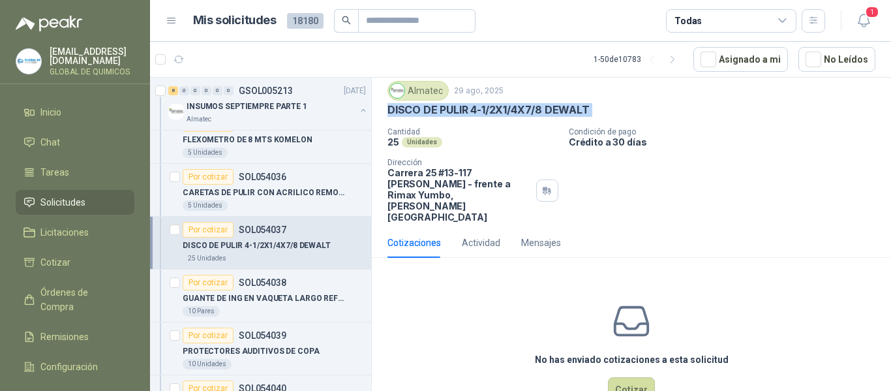
scroll to position [57, 0]
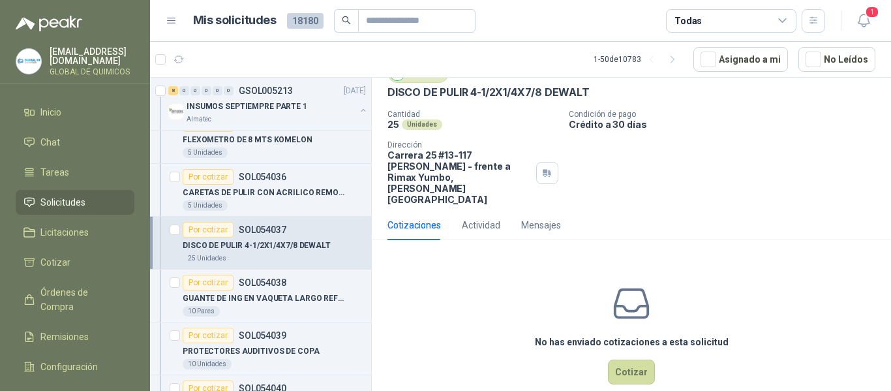
click at [637, 363] on div "No has enviado cotizaciones a esta solicitud Cotizar" at bounding box center [631, 333] width 519 height 166
click at [631, 359] on button "Cotizar" at bounding box center [631, 371] width 47 height 25
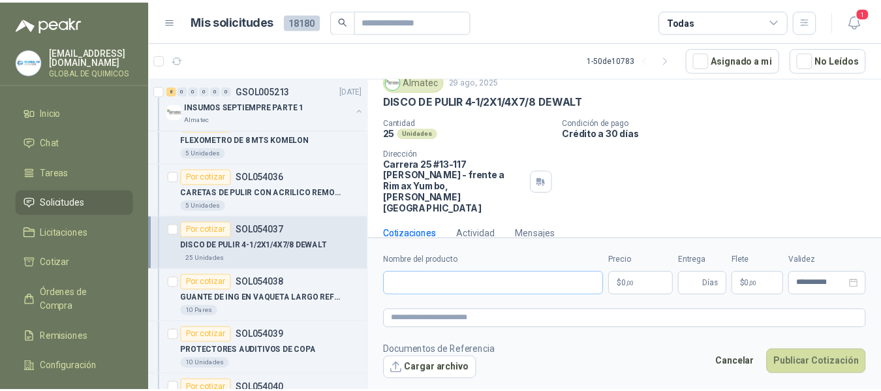
scroll to position [48, 0]
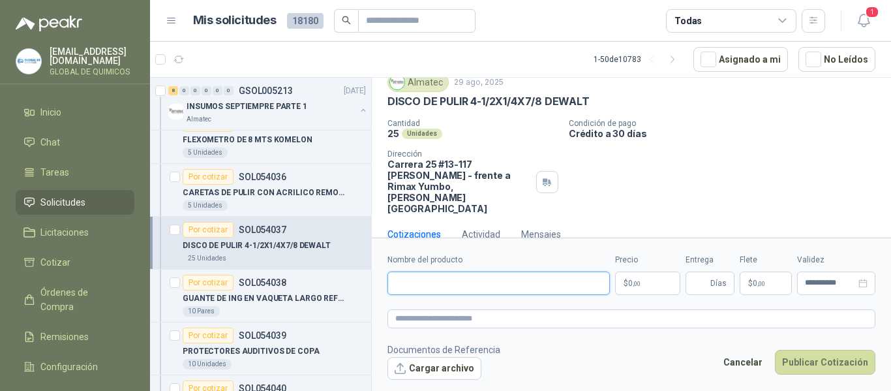
click at [460, 289] on input "Nombre del producto" at bounding box center [498, 282] width 222 height 23
click at [487, 286] on input "*" at bounding box center [498, 282] width 222 height 23
paste input "**********"
type input "**********"
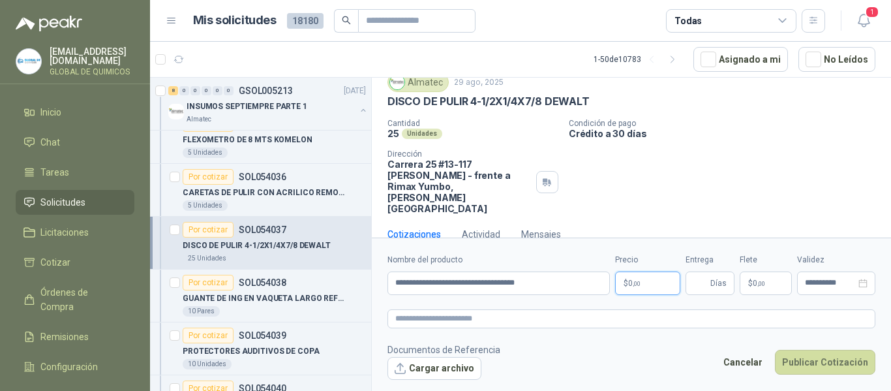
click at [661, 281] on body "[EMAIL_ADDRESS][DOMAIN_NAME] GLOBAL DE QUIMICOS Inicio Chat Tareas Solicitudes …" at bounding box center [445, 195] width 891 height 391
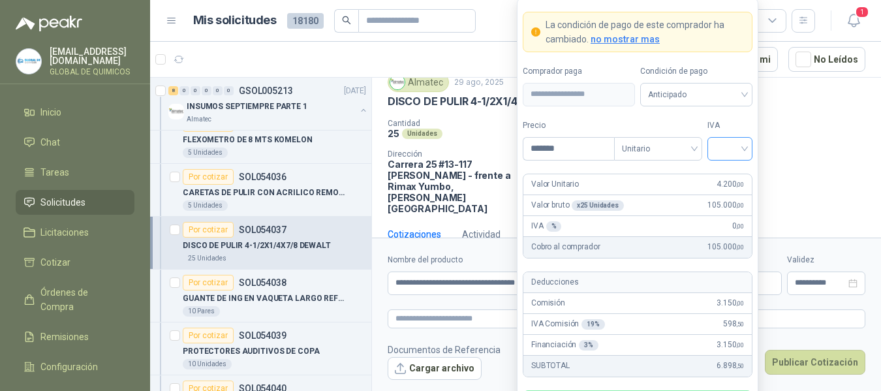
click at [731, 154] on input "search" at bounding box center [729, 148] width 29 height 20
click at [732, 177] on div "19%" at bounding box center [730, 175] width 24 height 14
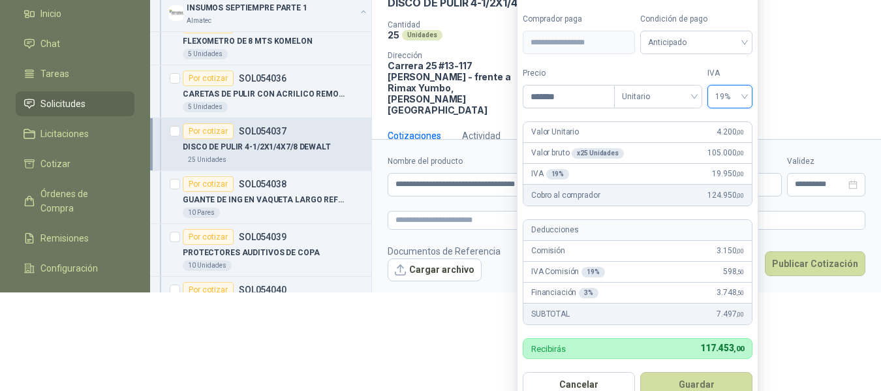
scroll to position [121, 0]
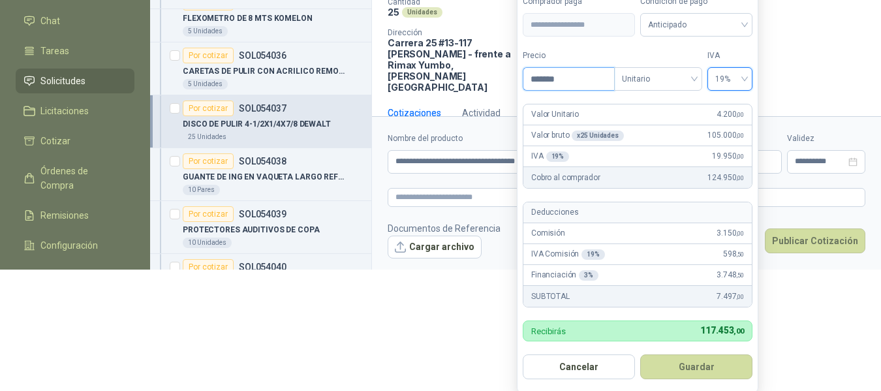
click at [566, 77] on input "*******" at bounding box center [568, 79] width 91 height 22
type input "*******"
click at [692, 364] on button "Guardar" at bounding box center [696, 366] width 112 height 25
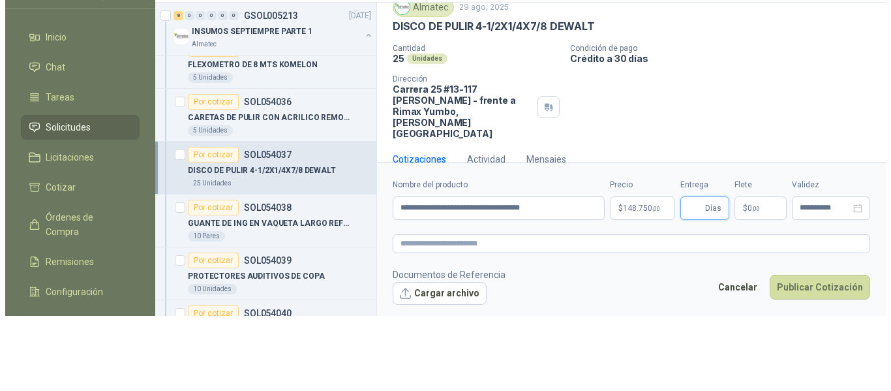
scroll to position [0, 0]
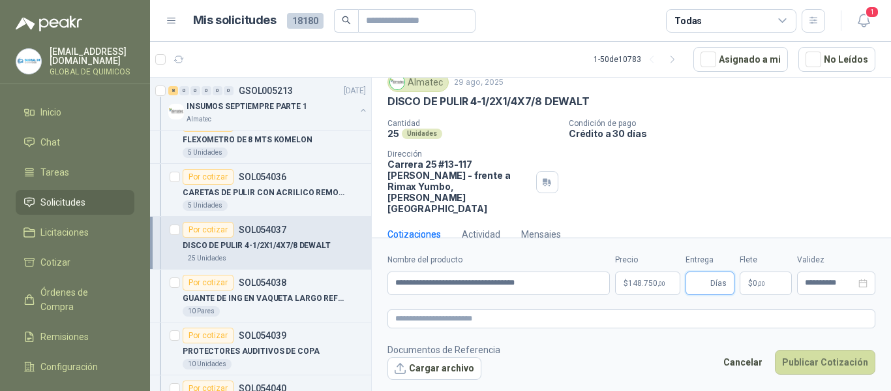
click at [695, 288] on input "Entrega" at bounding box center [700, 283] width 14 height 22
type input "*"
click at [753, 293] on p "$ 0 ,00" at bounding box center [766, 282] width 52 height 23
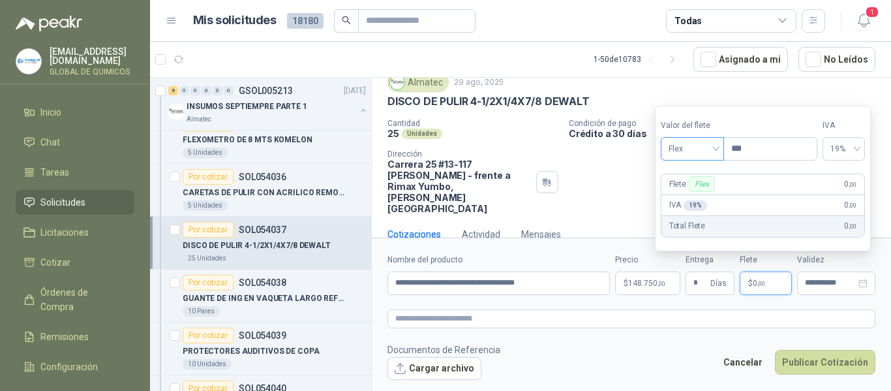
click at [701, 152] on span "Flex" at bounding box center [693, 149] width 48 height 20
click at [696, 202] on div "Incluido" at bounding box center [693, 197] width 45 height 14
click at [807, 362] on button "Publicar Cotización" at bounding box center [825, 362] width 100 height 25
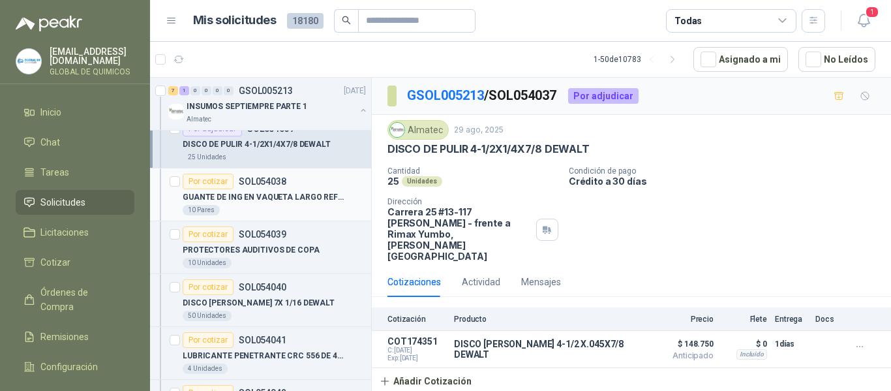
scroll to position [1682, 0]
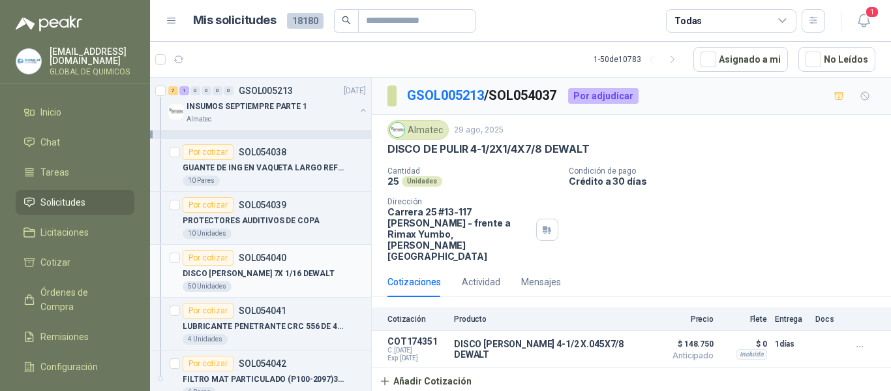
click at [297, 277] on p "DISCO [PERSON_NAME] 7X 1/16 DEWALT" at bounding box center [259, 273] width 152 height 12
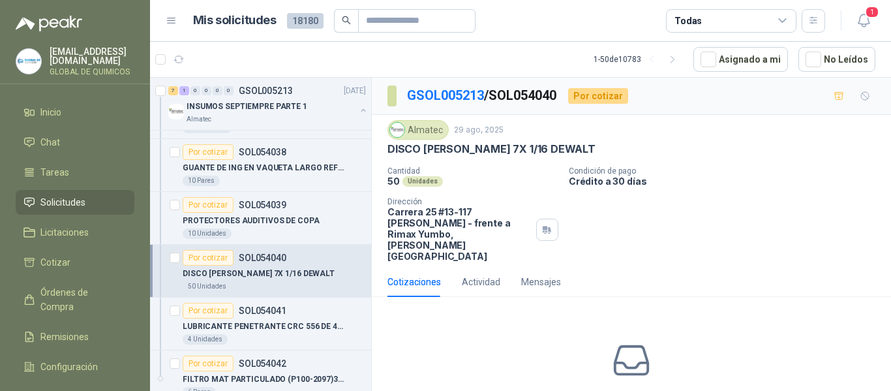
click at [468, 147] on p "DISCO [PERSON_NAME] 7X 1/16 DEWALT" at bounding box center [491, 149] width 208 height 14
click at [470, 149] on p "DISCO [PERSON_NAME] 7X 1/16 DEWALT" at bounding box center [491, 149] width 208 height 14
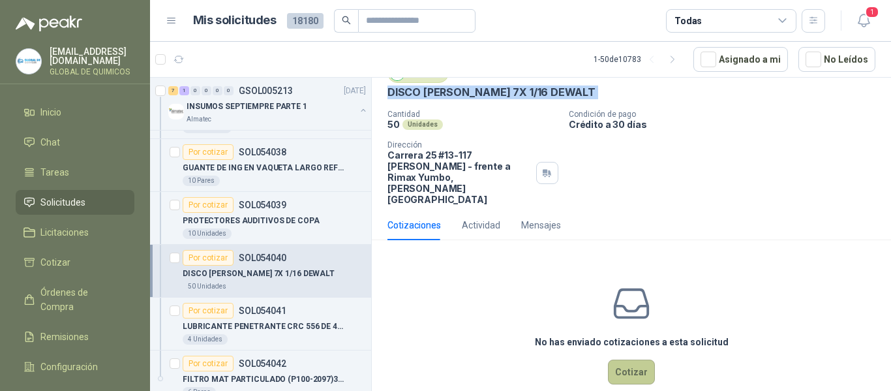
click at [639, 359] on button "Cotizar" at bounding box center [631, 371] width 47 height 25
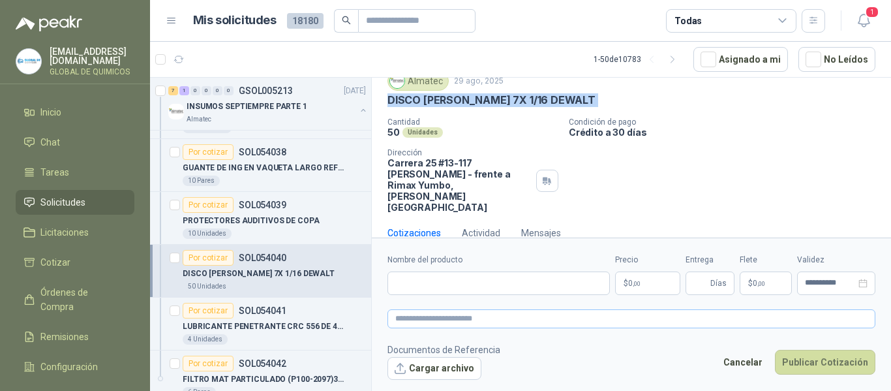
scroll to position [48, 0]
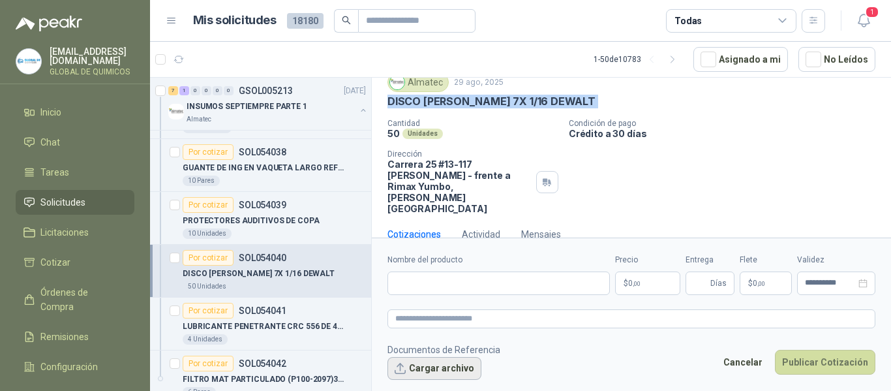
click at [463, 363] on button "Cargar archivo" at bounding box center [434, 368] width 94 height 23
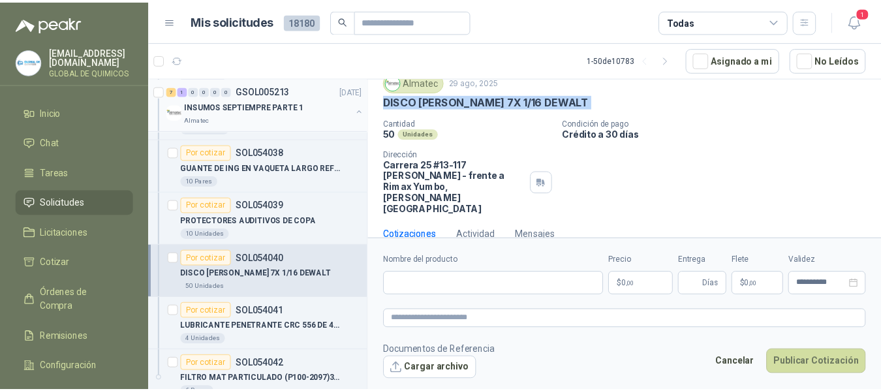
scroll to position [57, 0]
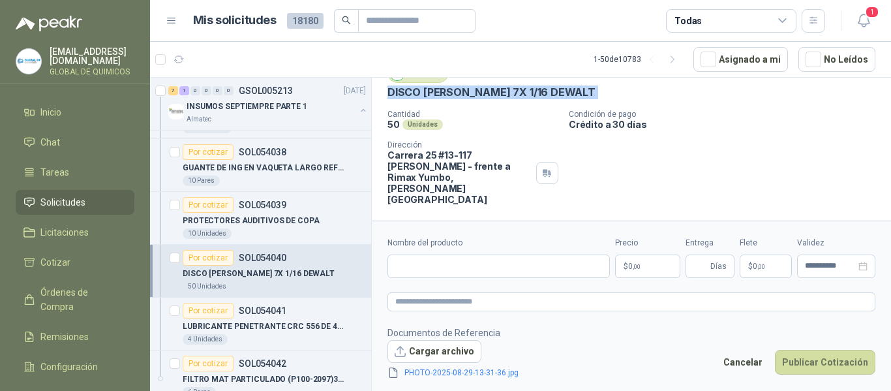
copy p "DISCO [PERSON_NAME] 7X 1/16 DEWALT"
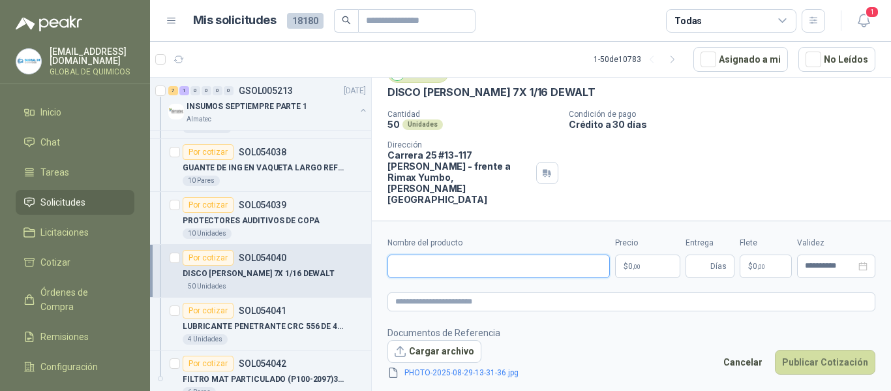
click at [421, 260] on input "Nombre del producto" at bounding box center [498, 265] width 222 height 23
paste input "**********"
type input "**********"
click at [633, 265] on body "[EMAIL_ADDRESS][DOMAIN_NAME] GLOBAL DE QUIMICOS Inicio Chat Tareas Solicitudes …" at bounding box center [445, 195] width 891 height 391
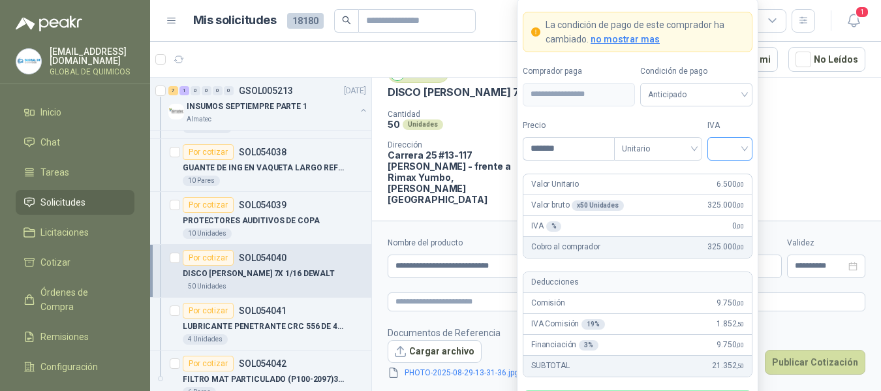
type input "*******"
click at [717, 144] on input "search" at bounding box center [729, 148] width 29 height 20
click at [729, 169] on div "19%" at bounding box center [730, 175] width 24 height 14
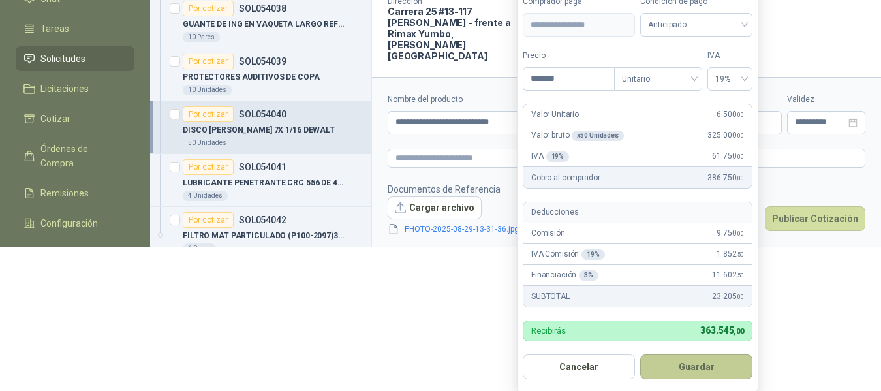
click at [735, 358] on button "Guardar" at bounding box center [696, 366] width 112 height 25
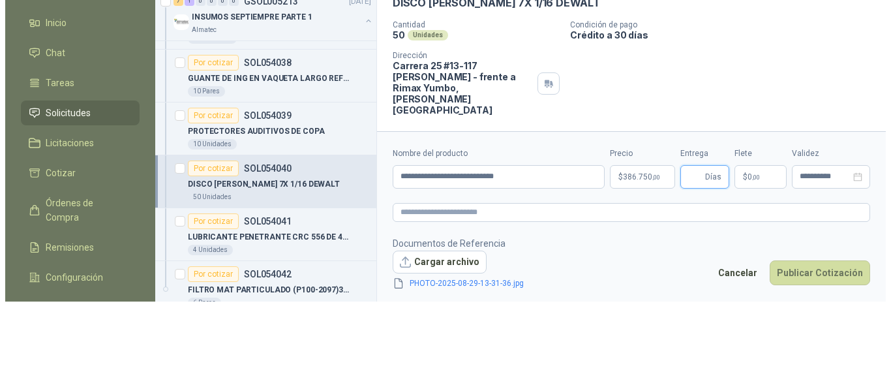
scroll to position [0, 0]
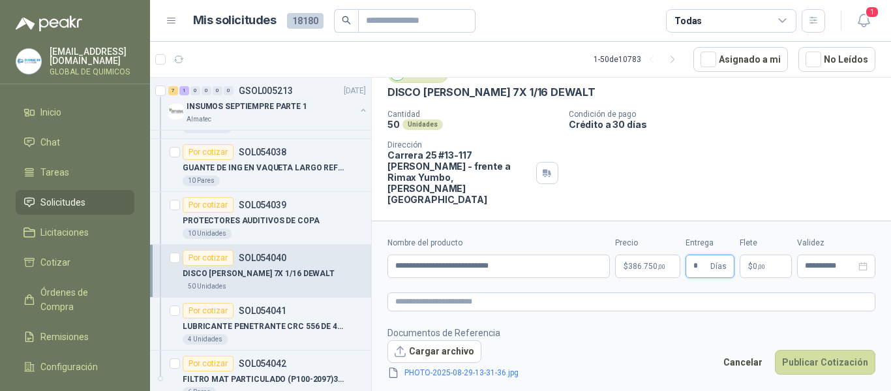
type input "*"
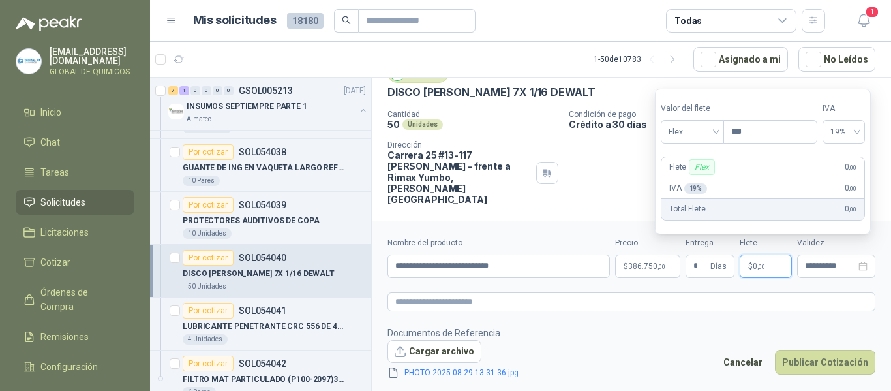
click at [766, 263] on p "$ 0 ,00" at bounding box center [766, 265] width 52 height 23
click at [707, 137] on span "Flex" at bounding box center [693, 132] width 48 height 20
click at [698, 179] on div "Incluido" at bounding box center [693, 180] width 45 height 14
click at [808, 363] on button "Publicar Cotización" at bounding box center [825, 362] width 100 height 25
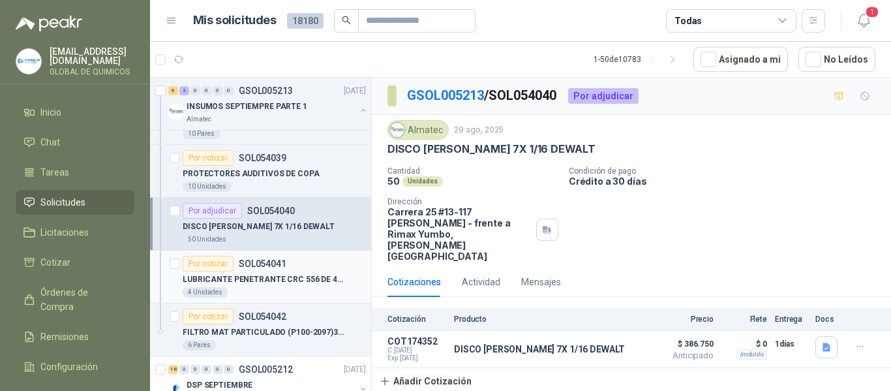
scroll to position [1813, 0]
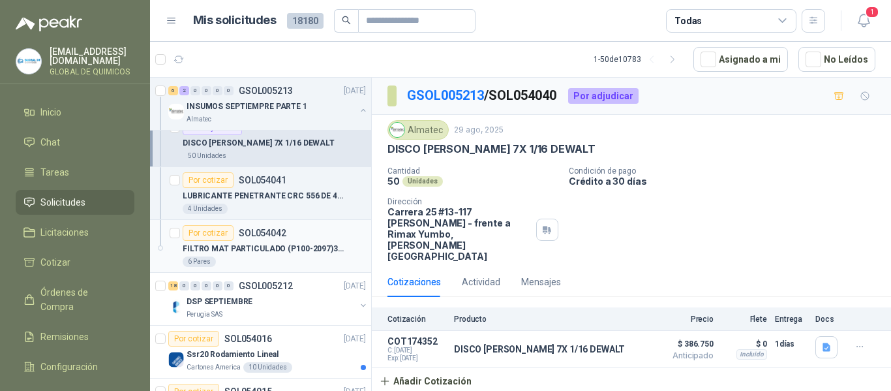
click at [288, 241] on div "FILTRO MAT PARTICULADO (P100-2097)3M (PAR)" at bounding box center [274, 249] width 183 height 16
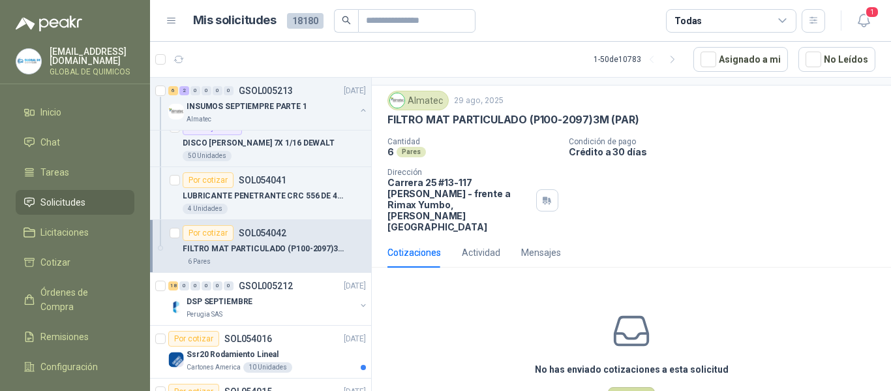
scroll to position [57, 0]
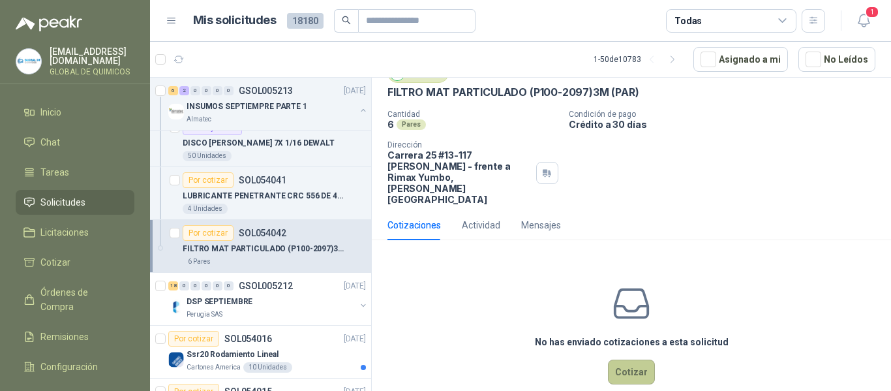
click at [640, 359] on button "Cotizar" at bounding box center [631, 371] width 47 height 25
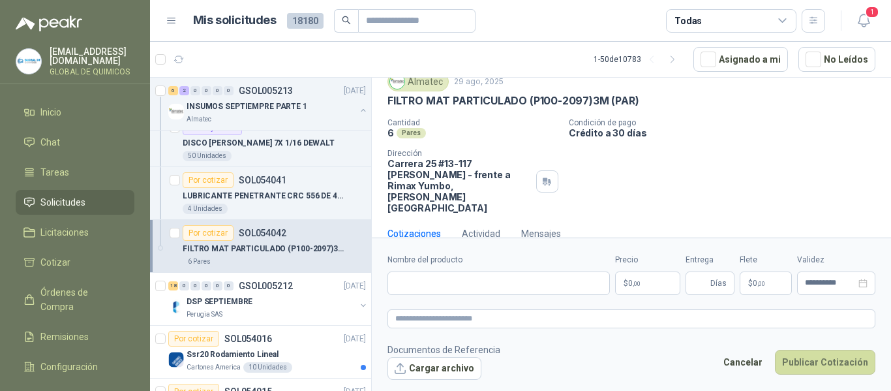
scroll to position [48, 0]
click at [419, 371] on button "Cargar archivo" at bounding box center [434, 368] width 94 height 23
click at [443, 99] on p "FILTRO MAT PARTICULADO (P100-2097)3M (PAR)" at bounding box center [512, 102] width 251 height 14
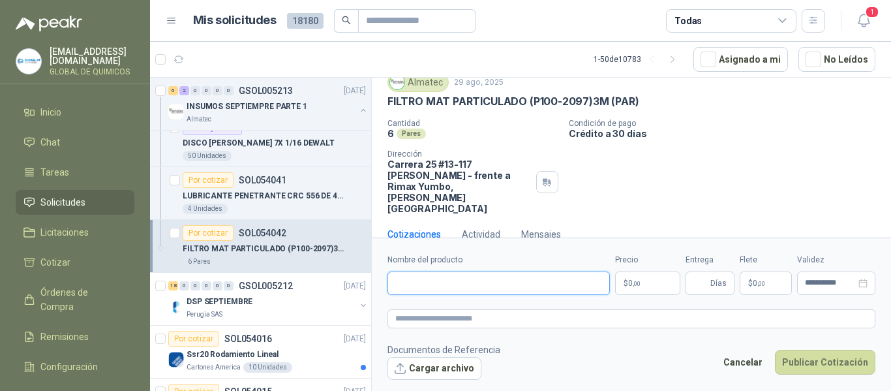
click at [402, 280] on input "Nombre del producto" at bounding box center [498, 282] width 222 height 23
click at [471, 102] on p "FILTRO MAT PARTICULADO (P100-2097)3M (PAR)" at bounding box center [512, 102] width 251 height 14
click at [471, 94] on div "Almatec [DATE] FILTRO MAT PARTICULADO (P100-2097)3M (PAR)" at bounding box center [631, 90] width 488 height 36
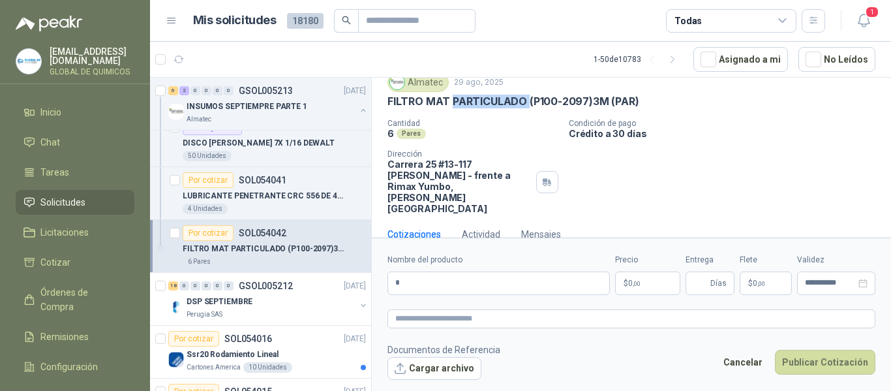
click at [471, 94] on div "Almatec [DATE] FILTRO MAT PARTICULADO (P100-2097)3M (PAR)" at bounding box center [631, 90] width 488 height 36
click at [421, 286] on input "*" at bounding box center [498, 282] width 222 height 23
paste input "**********"
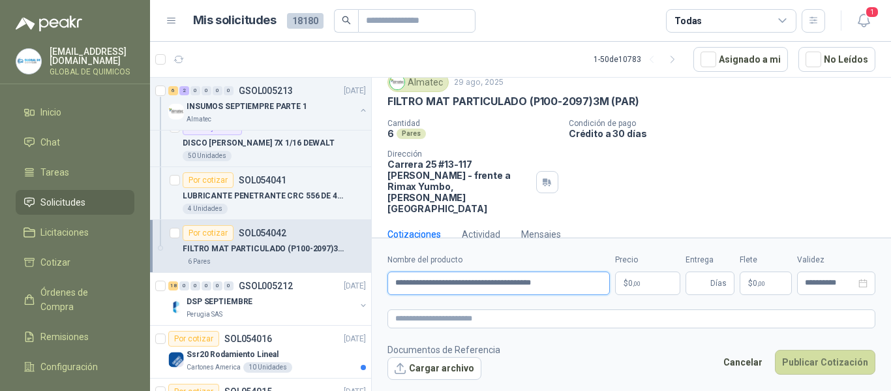
type input "**********"
click at [641, 290] on body "[EMAIL_ADDRESS][DOMAIN_NAME] GLOBAL DE QUIMICOS Inicio Chat Tareas Solicitudes …" at bounding box center [445, 195] width 891 height 391
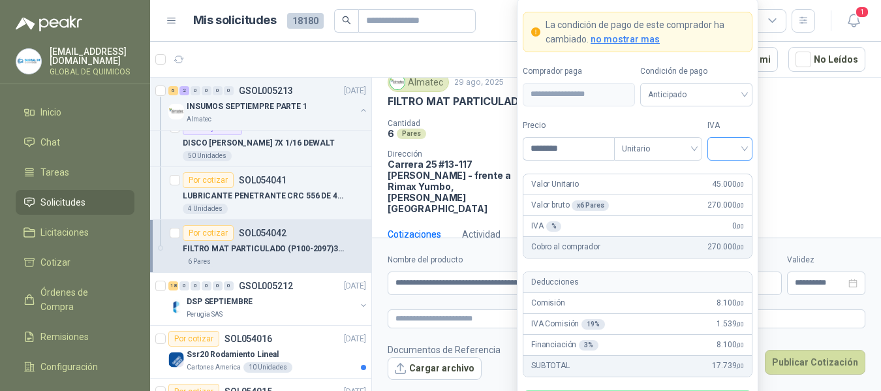
type input "********"
click at [727, 149] on input "search" at bounding box center [729, 148] width 29 height 20
click at [730, 172] on div "19%" at bounding box center [730, 175] width 24 height 14
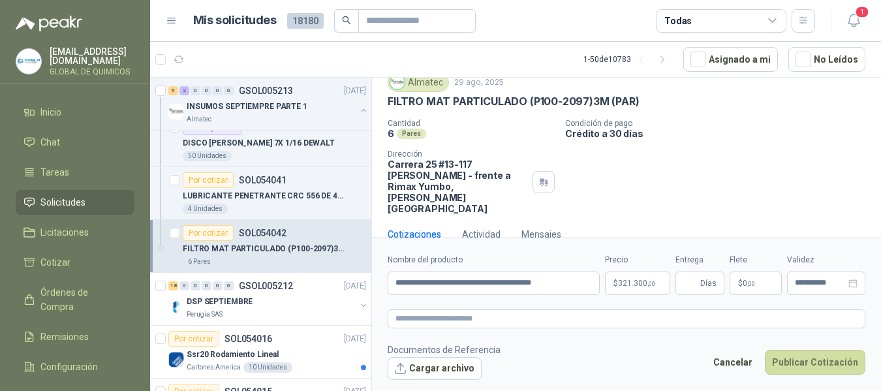
drag, startPoint x: 793, startPoint y: 165, endPoint x: 813, endPoint y: 278, distance: 114.5
click at [795, 167] on div "Cantidad 6 Pares Condición de pago Crédito a 30 días Dirección Carrera 25 #13-1…" at bounding box center [626, 166] width 478 height 95
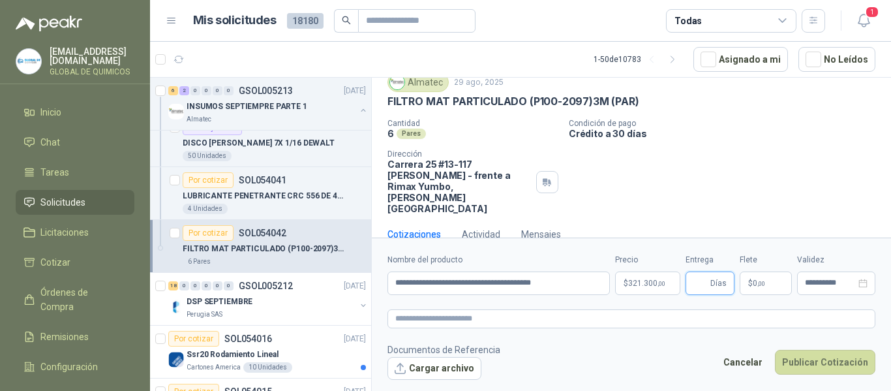
click at [700, 280] on input "Entrega" at bounding box center [700, 283] width 14 height 22
type input "*"
click at [783, 281] on p "$ 0 ,00" at bounding box center [766, 282] width 52 height 23
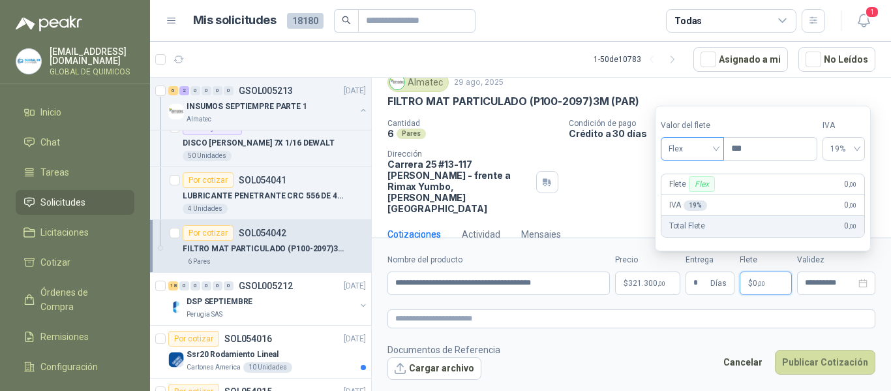
click at [683, 157] on span "Flex" at bounding box center [693, 149] width 48 height 20
click at [690, 193] on div "Incluido" at bounding box center [693, 197] width 45 height 14
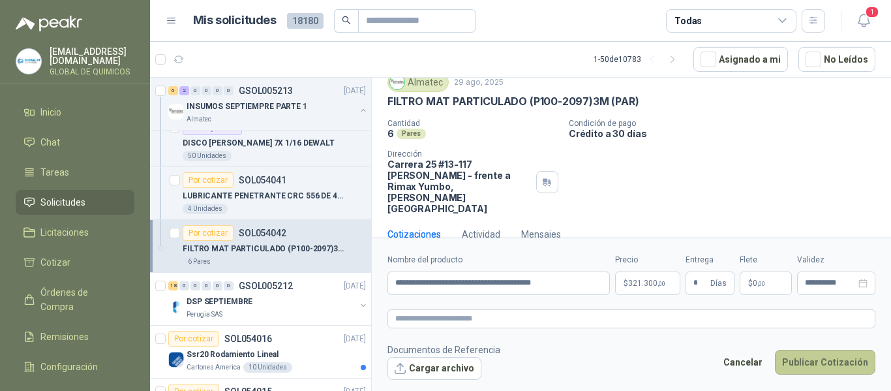
click at [805, 361] on button "Publicar Cotización" at bounding box center [825, 362] width 100 height 25
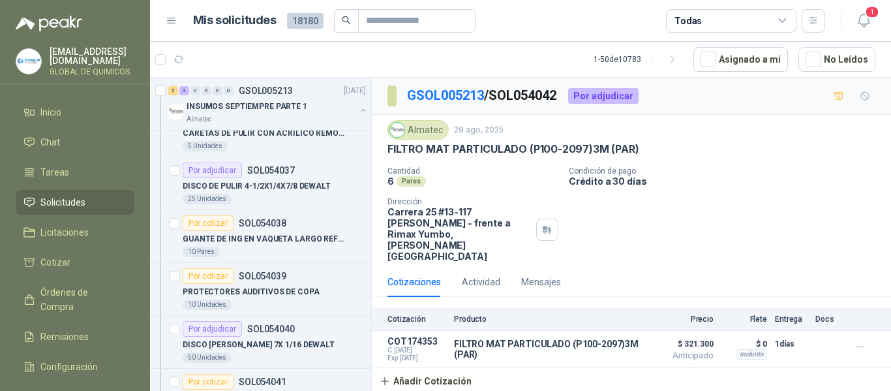
scroll to position [1617, 0]
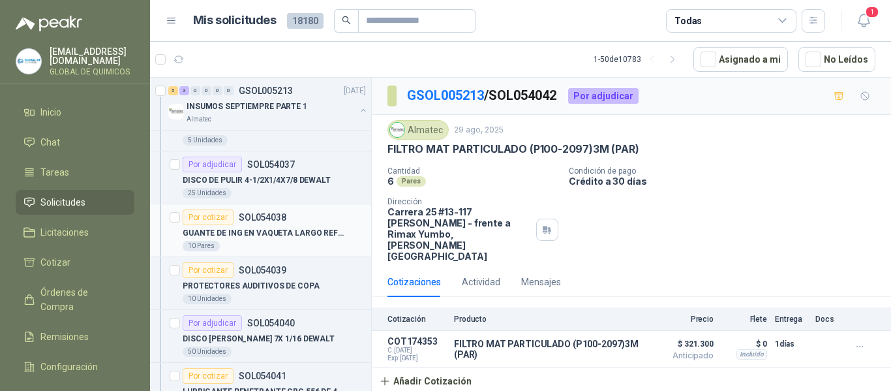
click at [315, 247] on div "10 Pares" at bounding box center [274, 246] width 183 height 10
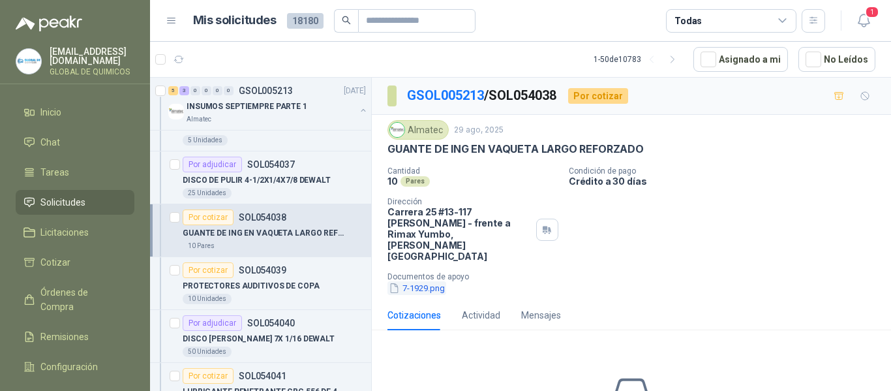
click at [427, 281] on button "7-1929.png" at bounding box center [416, 288] width 59 height 14
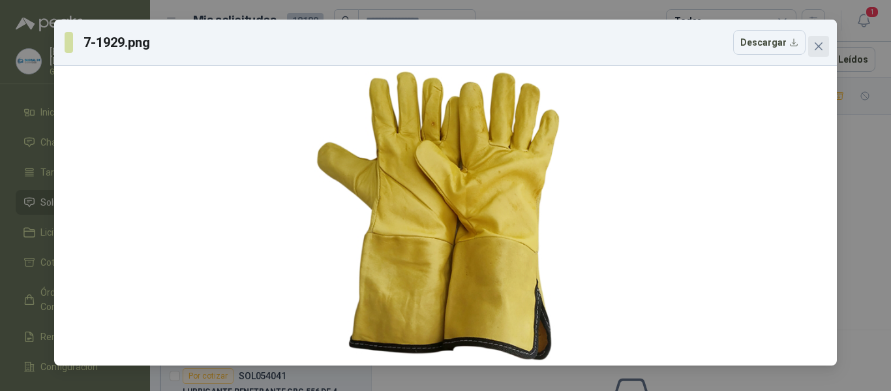
click at [811, 48] on span "Close" at bounding box center [818, 46] width 21 height 10
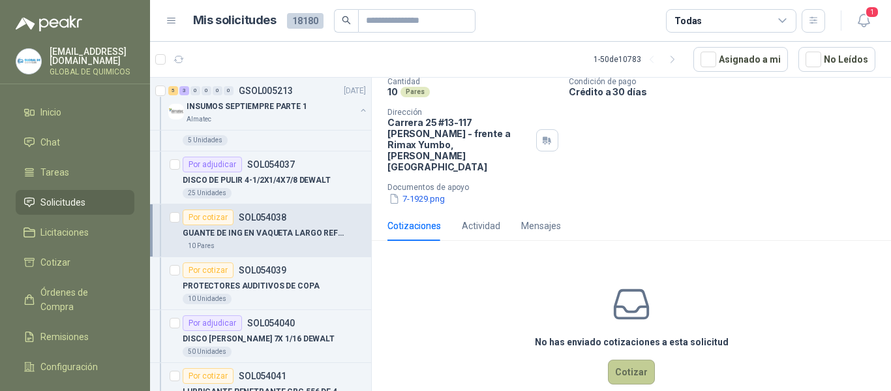
click at [627, 359] on button "Cotizar" at bounding box center [631, 371] width 47 height 25
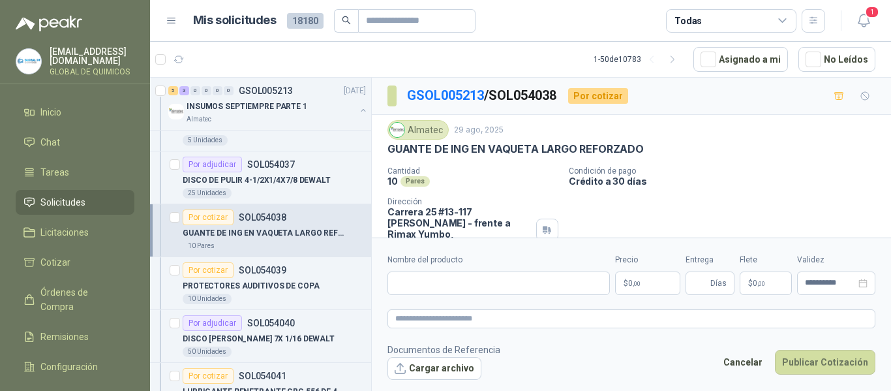
click at [485, 145] on p "GUANTE DE ING EN VAQUETA LARGO REFORZADO" at bounding box center [515, 149] width 256 height 14
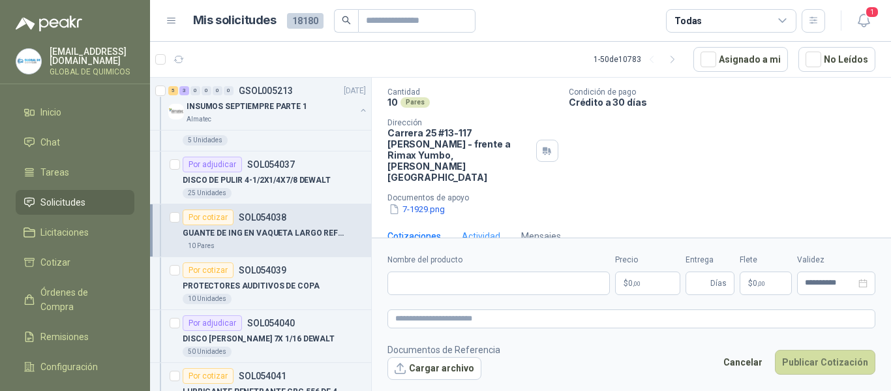
scroll to position [81, 0]
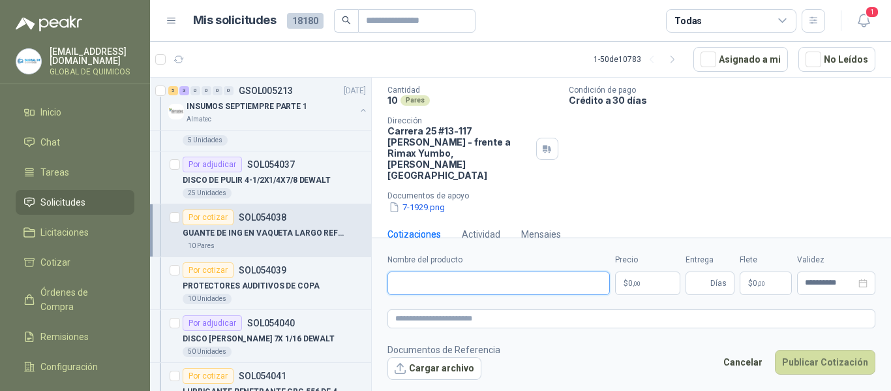
click at [438, 281] on input "Nombre del producto" at bounding box center [498, 282] width 222 height 23
click at [448, 273] on input "*" at bounding box center [498, 282] width 222 height 23
paste input "**********"
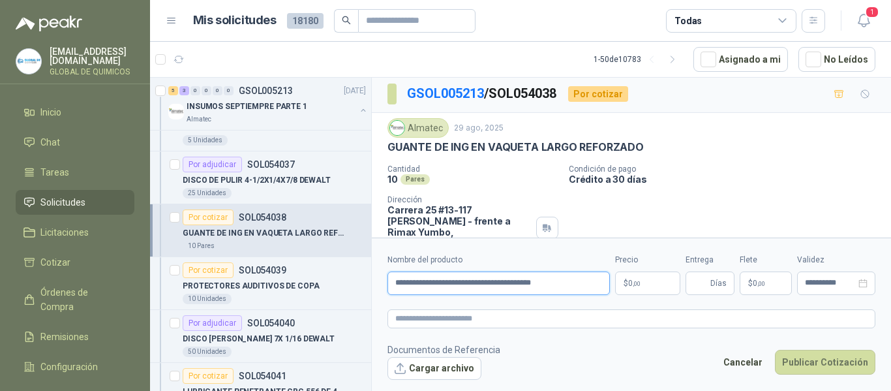
scroll to position [0, 0]
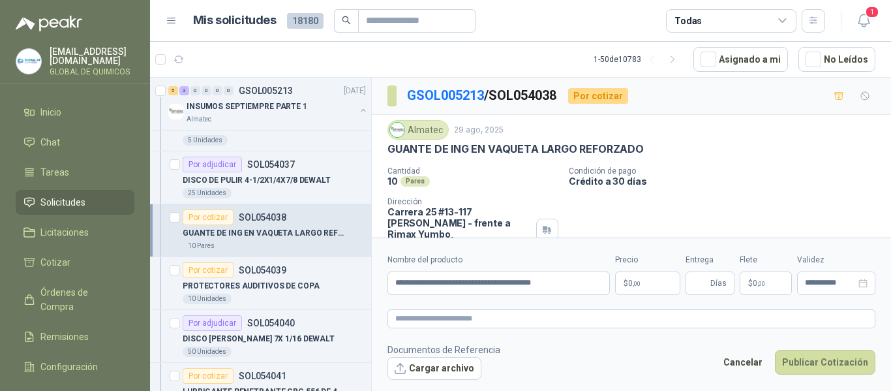
click at [442, 145] on p "GUANTE DE ING EN VAQUETA LARGO REFORZADO" at bounding box center [515, 149] width 256 height 14
click at [444, 142] on div "Almatec [DATE] GUANTE DE ING EN VAQUETA LARGO REFORZADO" at bounding box center [631, 138] width 488 height 36
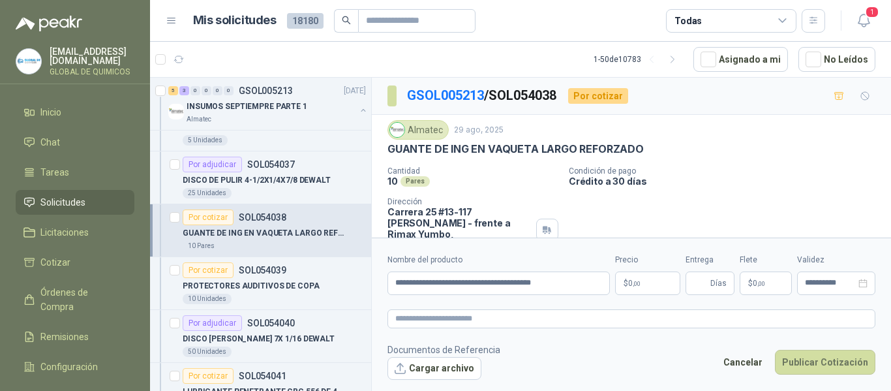
click at [448, 145] on p "GUANTE DE ING EN VAQUETA LARGO REFORZADO" at bounding box center [515, 149] width 256 height 14
copy p "GUANTE DE ING EN VAQUETA LARGO REFORZADO"
click at [467, 287] on input "**********" at bounding box center [498, 282] width 222 height 23
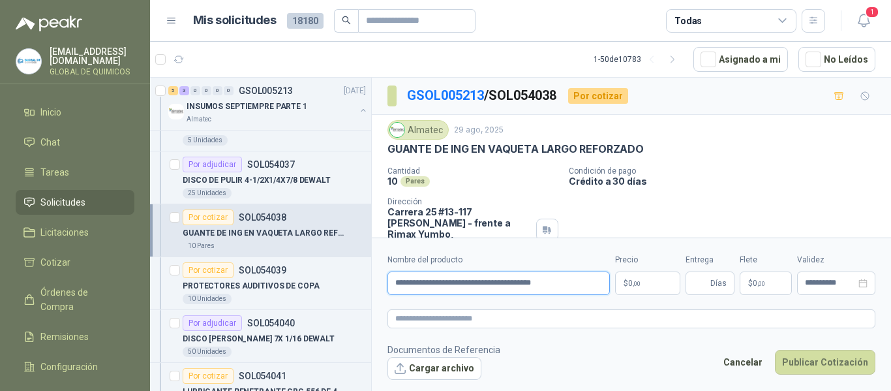
click at [467, 287] on input "**********" at bounding box center [498, 282] width 222 height 23
paste input "text"
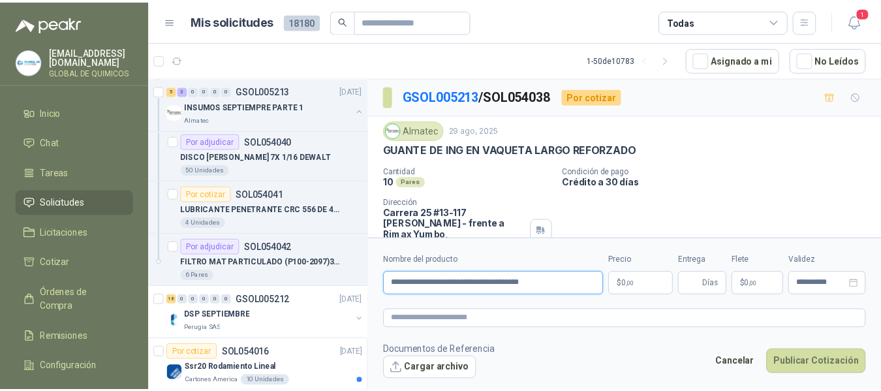
scroll to position [1813, 0]
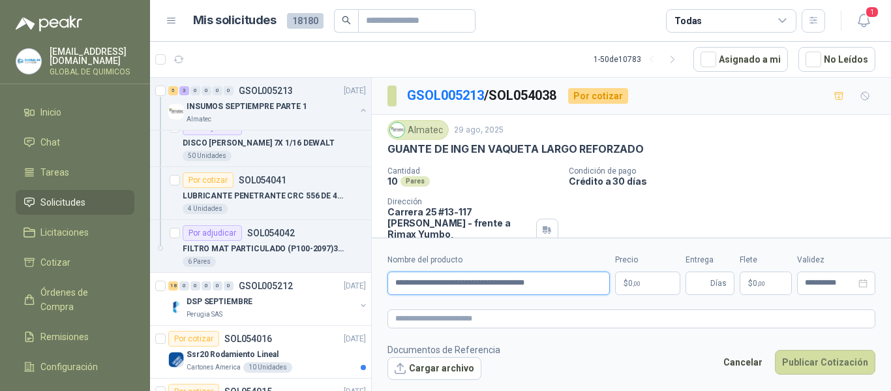
type input "**********"
click at [641, 284] on body "[EMAIL_ADDRESS][DOMAIN_NAME] GLOBAL DE QUIMICOS Inicio Chat Tareas Solicitudes …" at bounding box center [445, 195] width 891 height 391
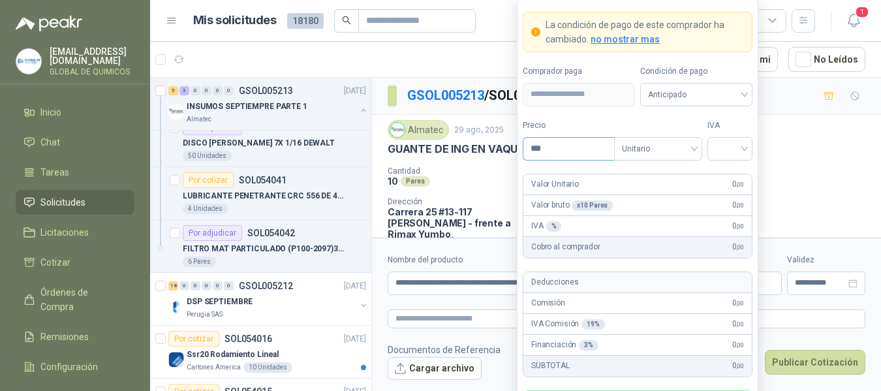
click at [555, 143] on input "***" at bounding box center [568, 149] width 91 height 22
click at [713, 142] on div at bounding box center [729, 148] width 45 height 23
type input "********"
click at [723, 174] on div "19%" at bounding box center [730, 175] width 24 height 14
click at [803, 176] on p "Crédito a 30 días" at bounding box center [720, 180] width 311 height 11
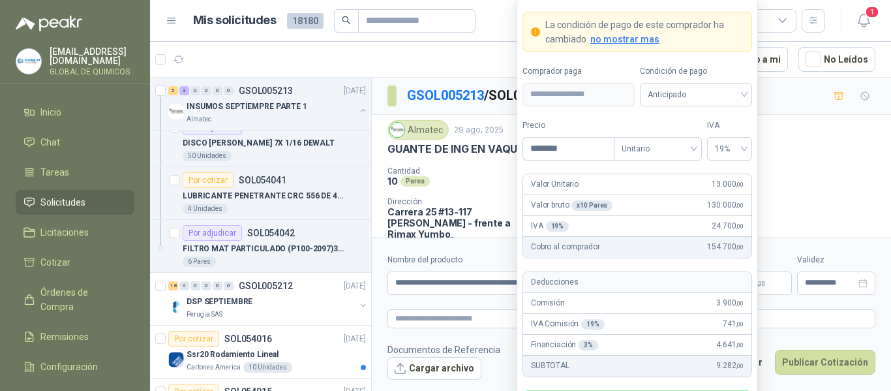
click at [642, 284] on body "[EMAIL_ADDRESS][DOMAIN_NAME] GLOBAL DE QUIMICOS Inicio Chat Tareas Solicitudes …" at bounding box center [445, 195] width 891 height 391
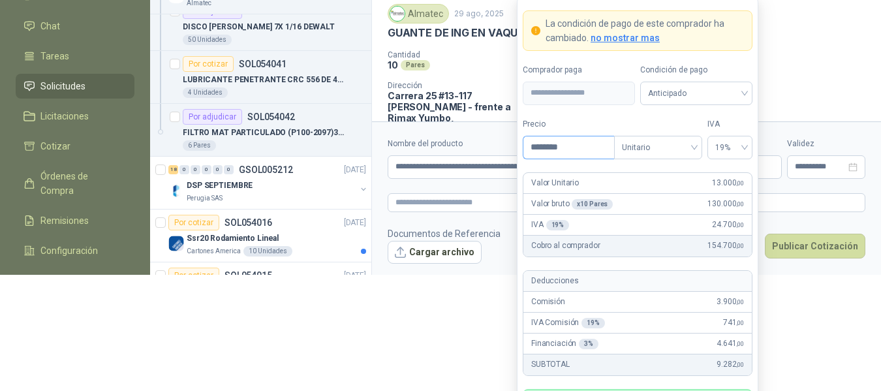
scroll to position [117, 0]
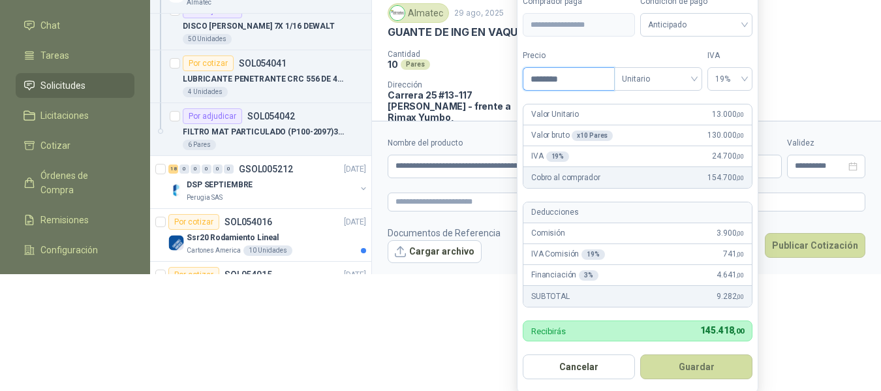
click at [583, 82] on input "********" at bounding box center [568, 79] width 91 height 22
type input "********"
click at [686, 355] on button "Guardar" at bounding box center [696, 366] width 112 height 25
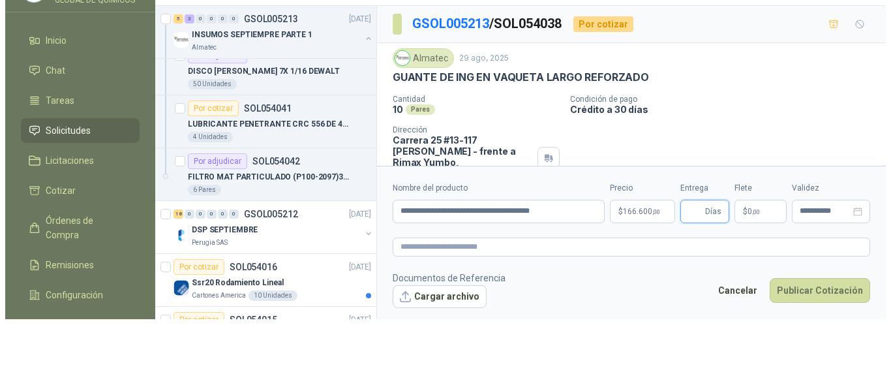
scroll to position [0, 0]
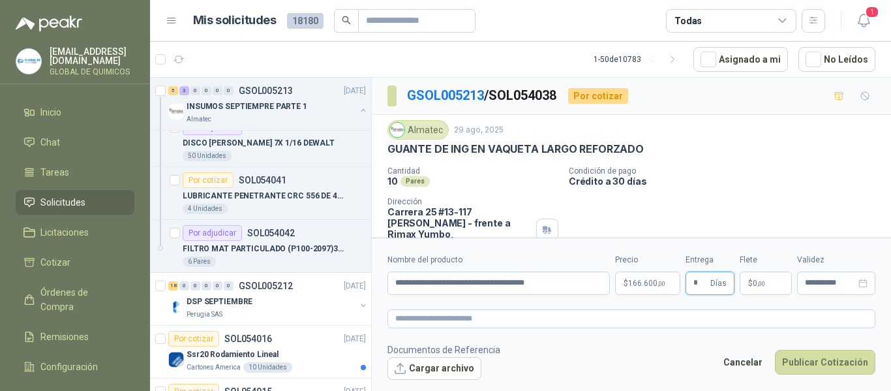
type input "*"
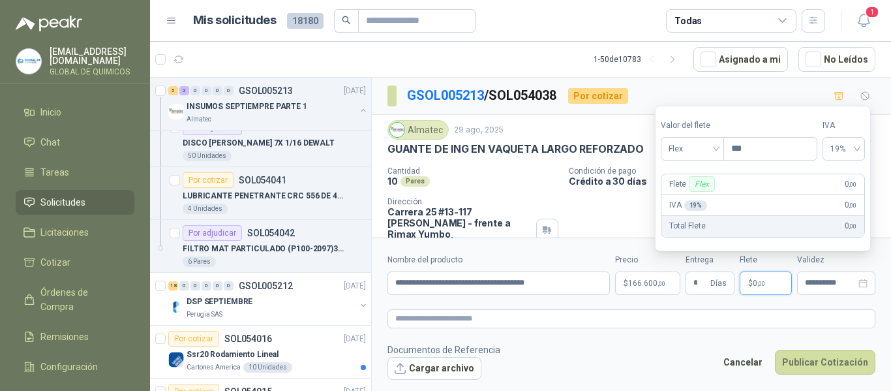
click at [761, 284] on span ",00" at bounding box center [761, 283] width 8 height 7
click at [707, 157] on span "Flex" at bounding box center [693, 149] width 48 height 20
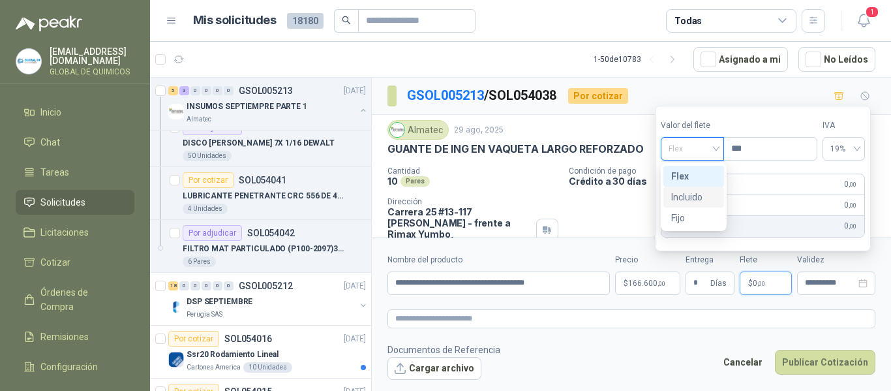
click at [697, 202] on div "Incluido" at bounding box center [693, 197] width 45 height 14
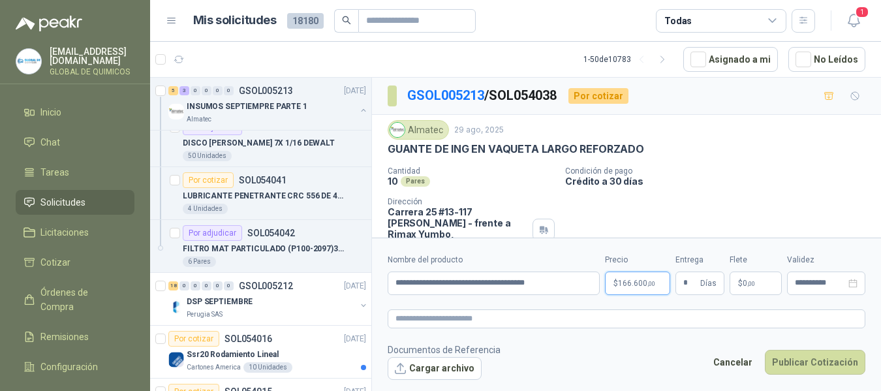
click at [632, 274] on body "[EMAIL_ADDRESS][DOMAIN_NAME] GLOBAL DE QUIMICOS Inicio Chat Tareas Solicitudes …" at bounding box center [440, 195] width 881 height 391
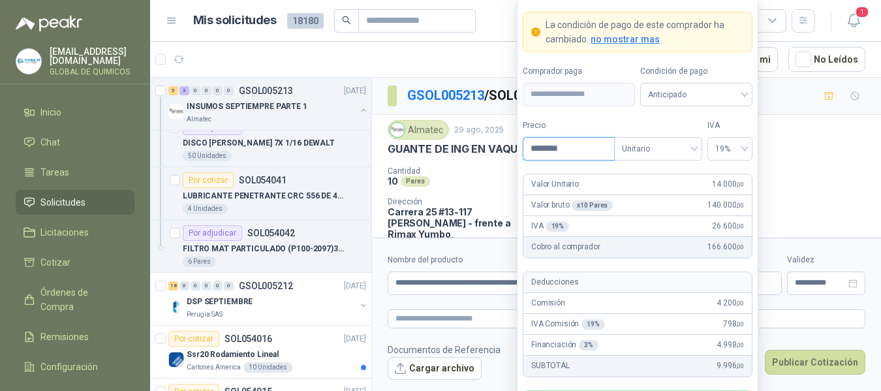
click at [569, 153] on input "********" at bounding box center [568, 149] width 91 height 22
type input "********"
click at [796, 168] on p "Condición de pago" at bounding box center [720, 170] width 311 height 9
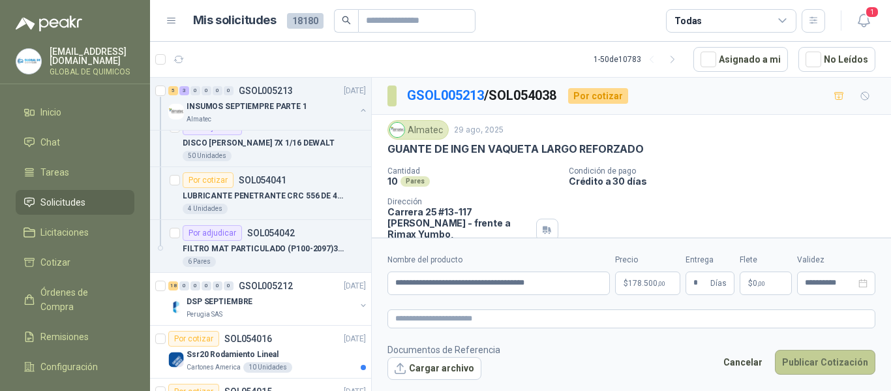
click at [794, 365] on button "Publicar Cotización" at bounding box center [825, 362] width 100 height 25
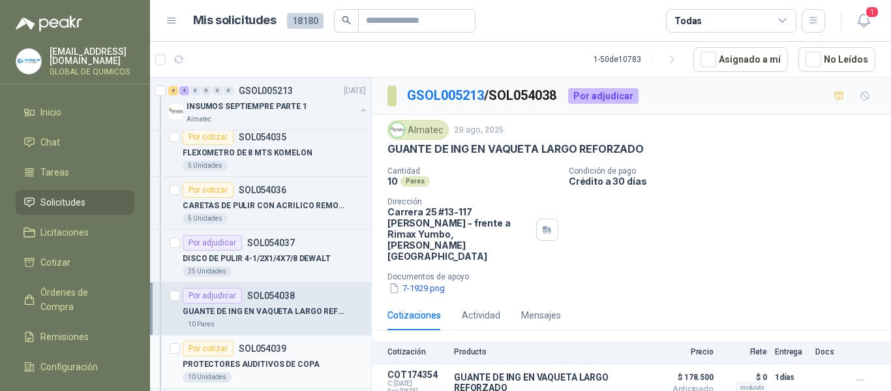
scroll to position [1487, 0]
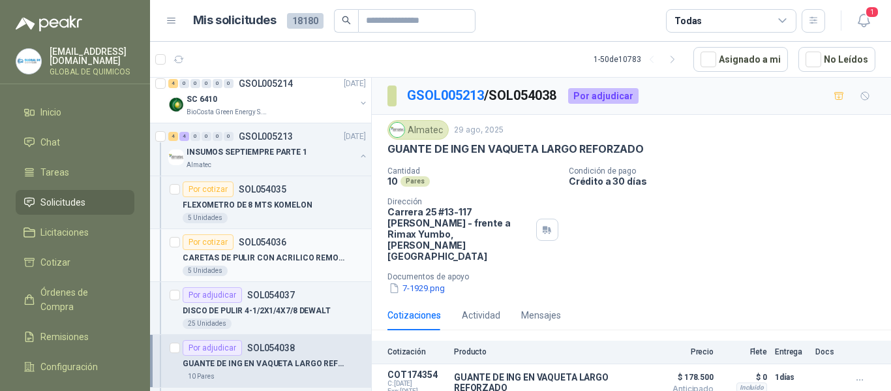
click at [291, 264] on p "CARETAS DE PULIR CON ACRILICO REMOVIBLE" at bounding box center [264, 258] width 162 height 12
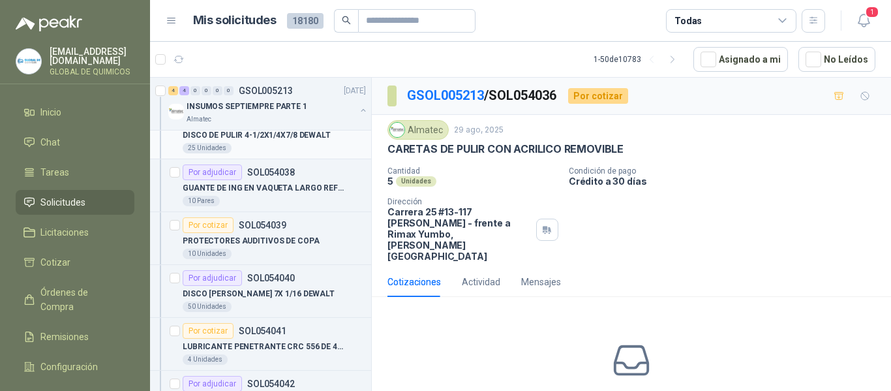
scroll to position [1682, 0]
